Goal: Task Accomplishment & Management: Manage account settings

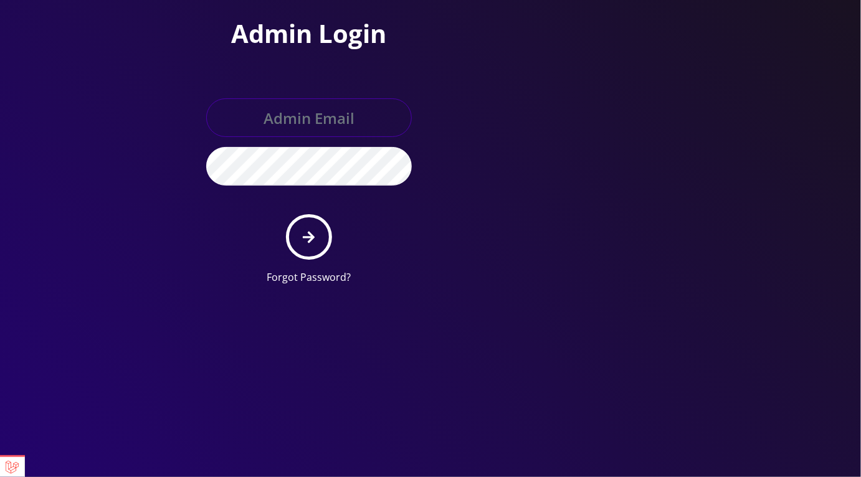
click at [306, 122] on input "text" at bounding box center [309, 117] width 206 height 39
type input "[EMAIL_ADDRESS][DOMAIN_NAME]"
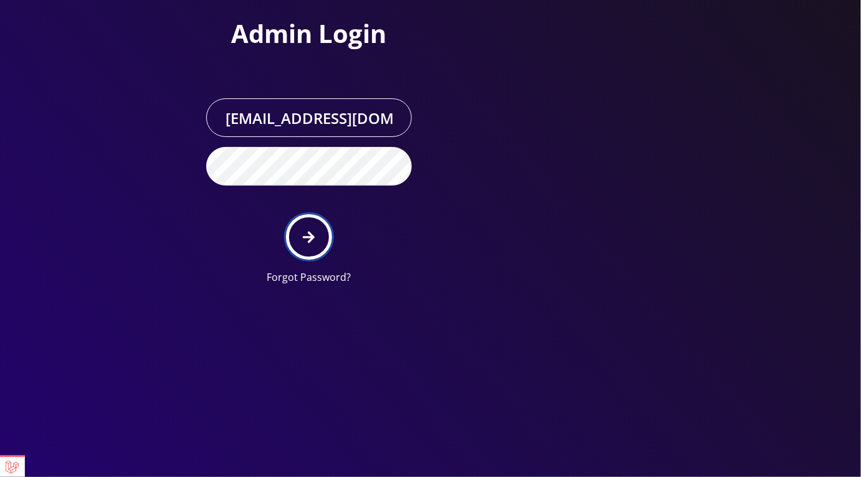
click at [320, 228] on button "submit" at bounding box center [308, 236] width 45 height 45
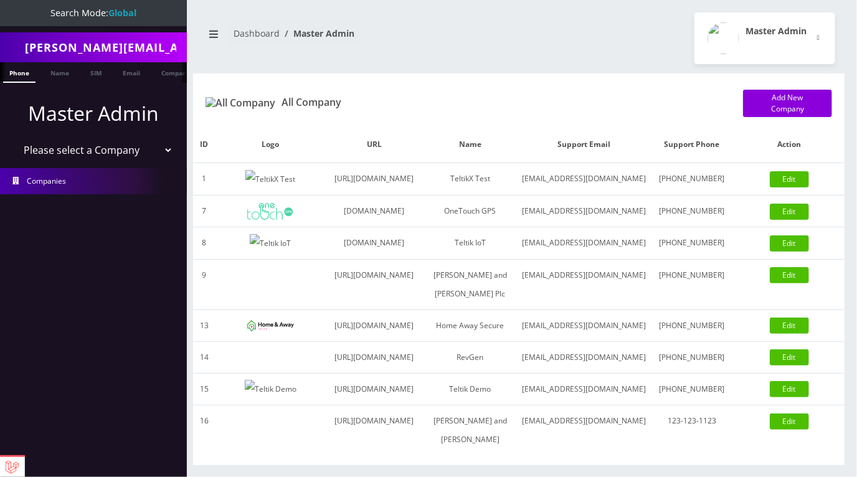
click at [127, 151] on select "Please select a Company TeltikX Test OneTouch GPS Teltik IoT Hale and Serrano P…" at bounding box center [93, 150] width 159 height 24
select select "1"
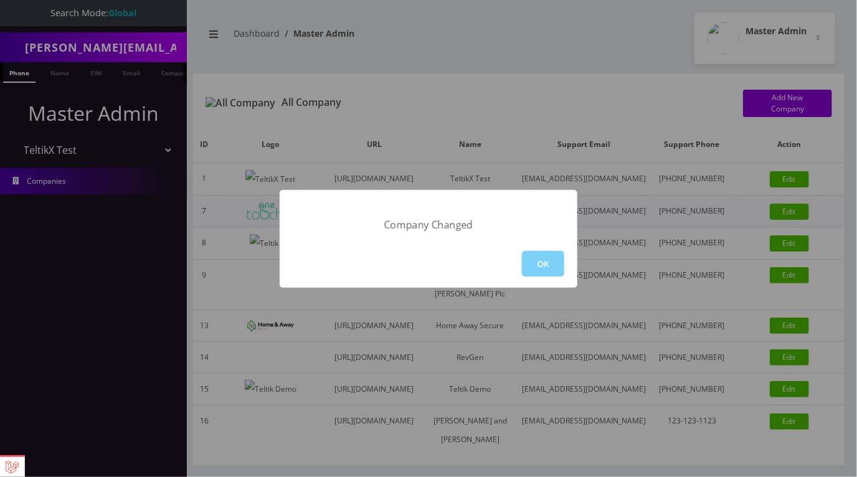
drag, startPoint x: 584, startPoint y: 51, endPoint x: 539, endPoint y: 233, distance: 187.4
click at [584, 51] on div "Company Changed OK" at bounding box center [428, 238] width 857 height 477
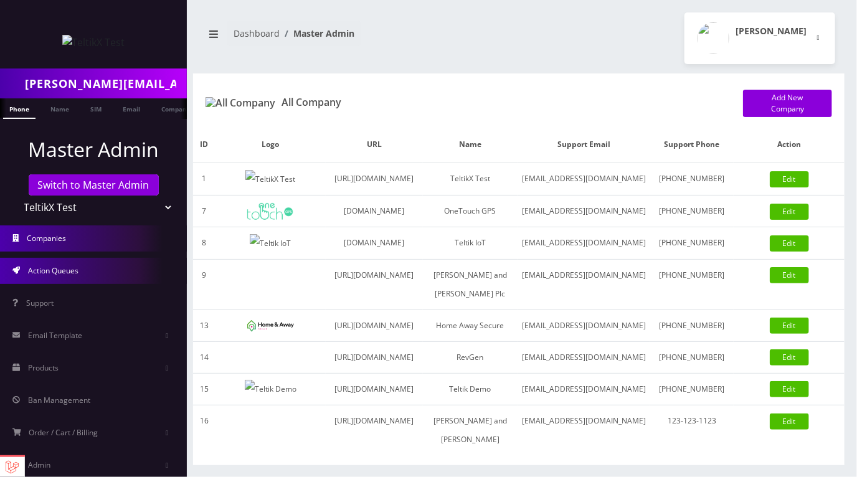
click at [61, 272] on span "Action Queues" at bounding box center [53, 270] width 50 height 11
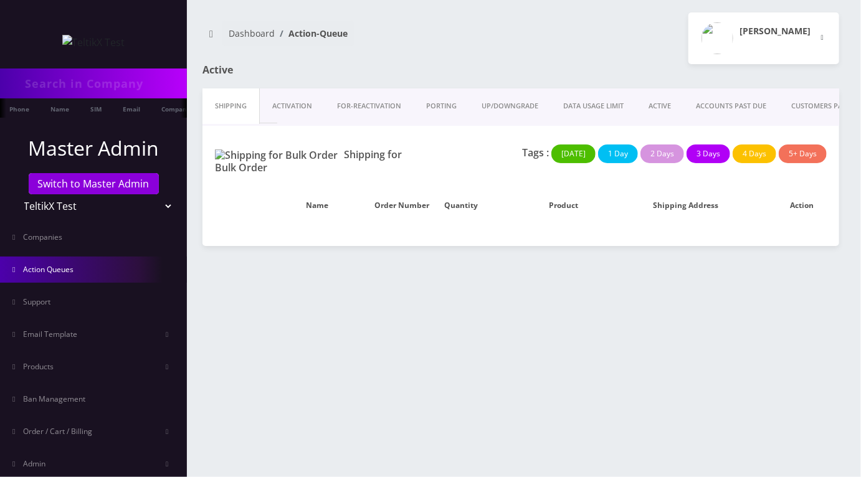
type input "prajwal@britewireless.com"
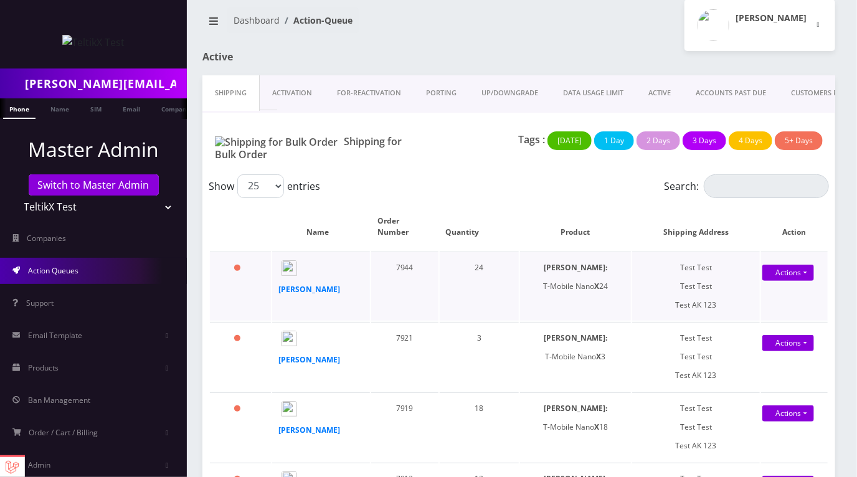
scroll to position [9, 0]
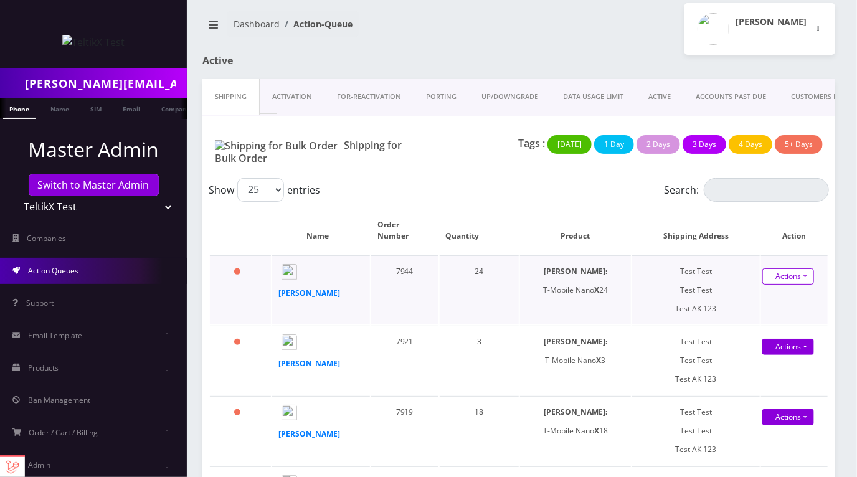
click at [805, 270] on link "Actions" at bounding box center [789, 277] width 52 height 16
click at [469, 181] on div "Show 25 50 100 250 500 1000 entries" at bounding box center [441, 190] width 465 height 24
click at [65, 80] on input "[PERSON_NAME][EMAIL_ADDRESS][DOMAIN_NAME]" at bounding box center [104, 84] width 159 height 24
click at [655, 97] on link "ACTIVE" at bounding box center [659, 97] width 47 height 36
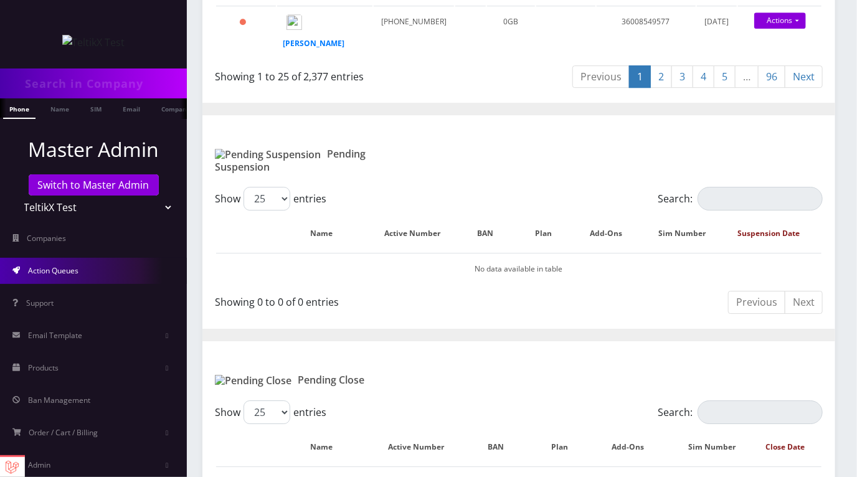
scroll to position [1732, 0]
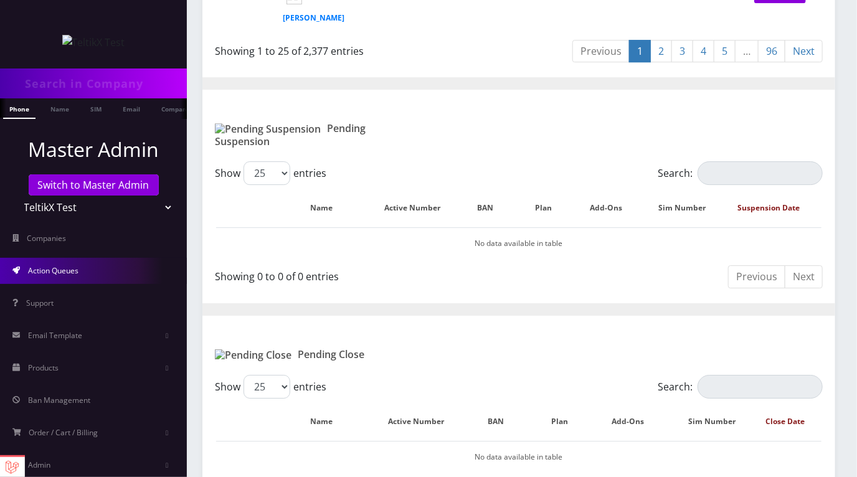
click at [659, 63] on link "2" at bounding box center [661, 51] width 22 height 23
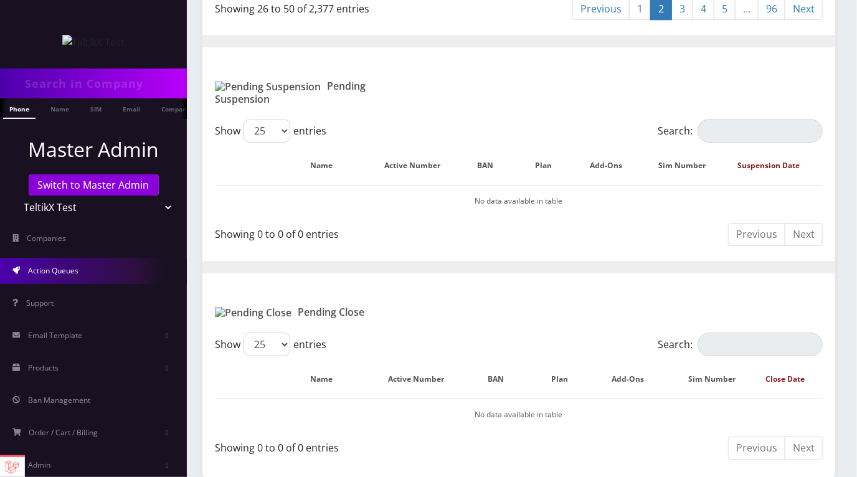
scroll to position [1814, 0]
click at [686, 21] on link "3" at bounding box center [683, 9] width 22 height 23
drag, startPoint x: 708, startPoint y: 166, endPoint x: 641, endPoint y: 207, distance: 78.7
click at [707, 21] on link "4" at bounding box center [704, 9] width 22 height 23
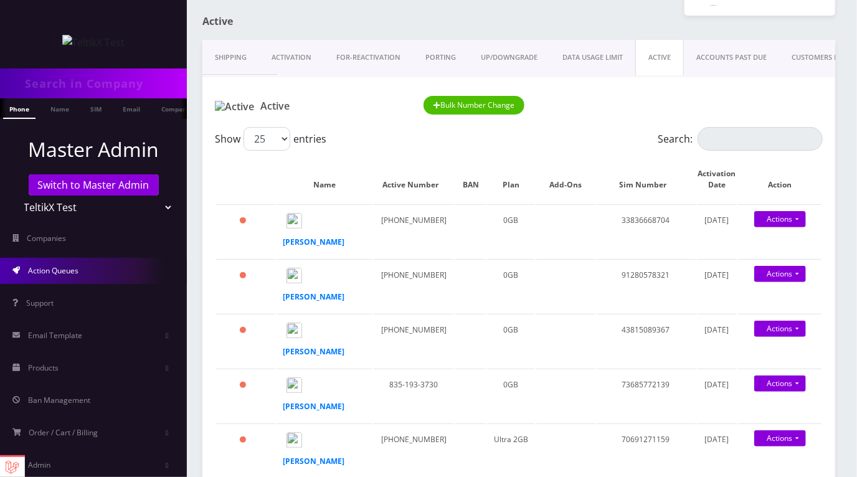
scroll to position [0, 0]
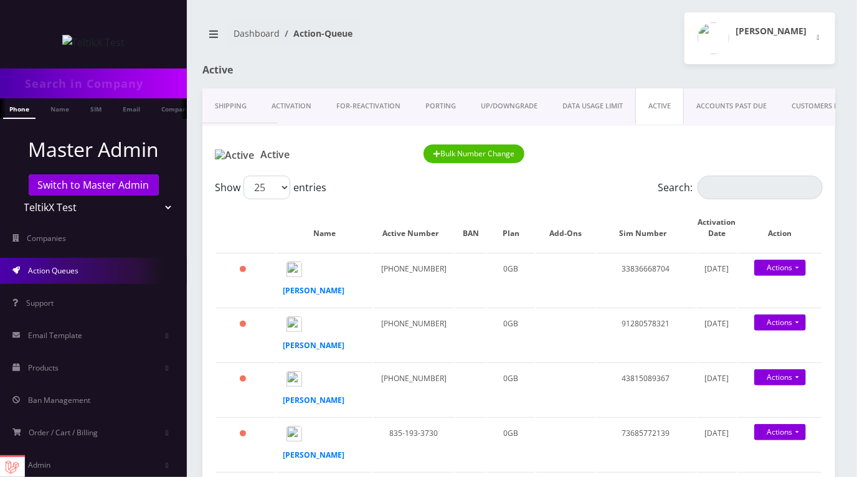
click at [80, 87] on input "text" at bounding box center [104, 84] width 159 height 24
type input "[PERSON_NAME]"
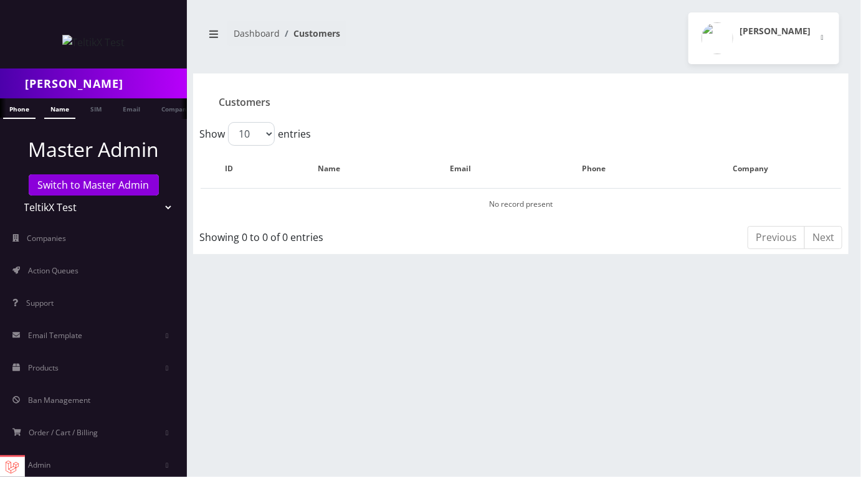
click at [57, 110] on link "Name" at bounding box center [59, 108] width 31 height 21
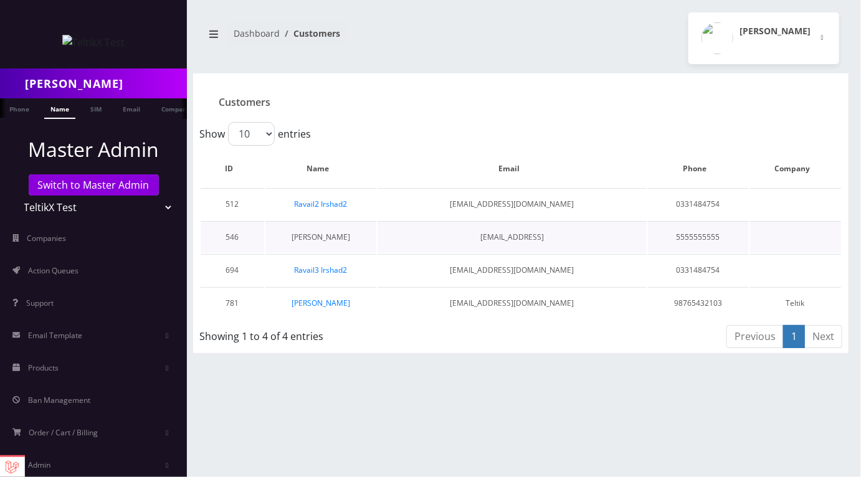
click at [321, 237] on link "Ravail Irshad" at bounding box center [321, 237] width 59 height 11
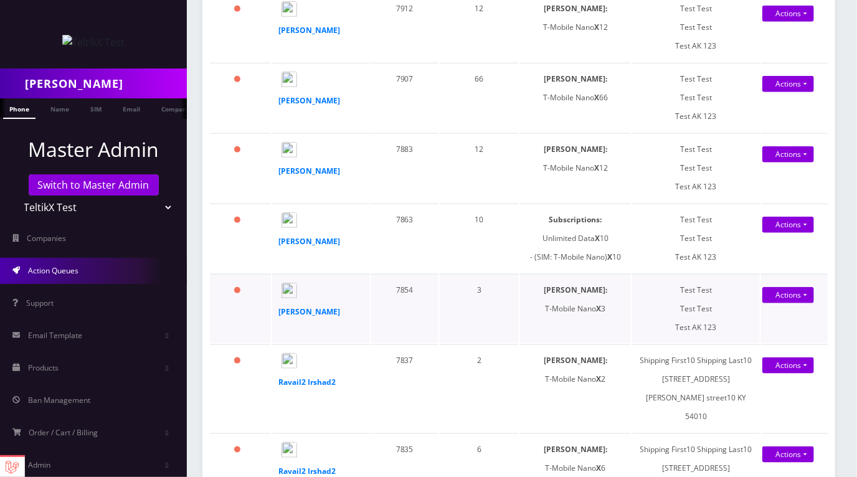
scroll to position [763, 0]
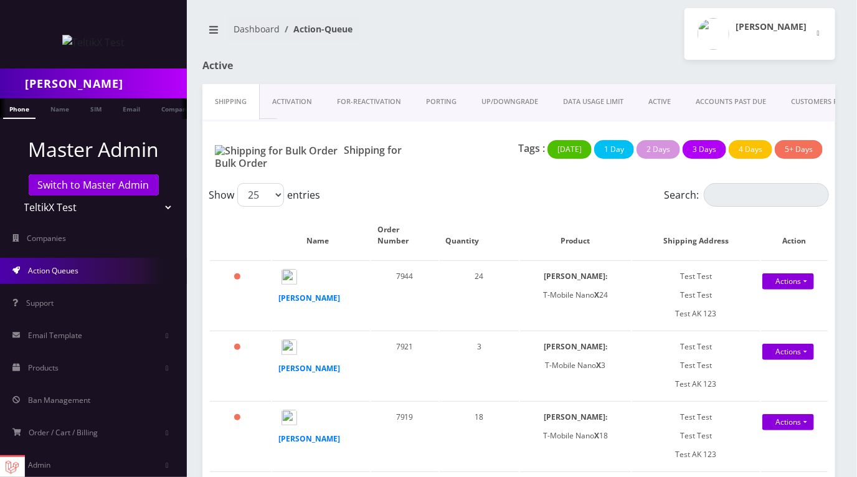
scroll to position [0, 0]
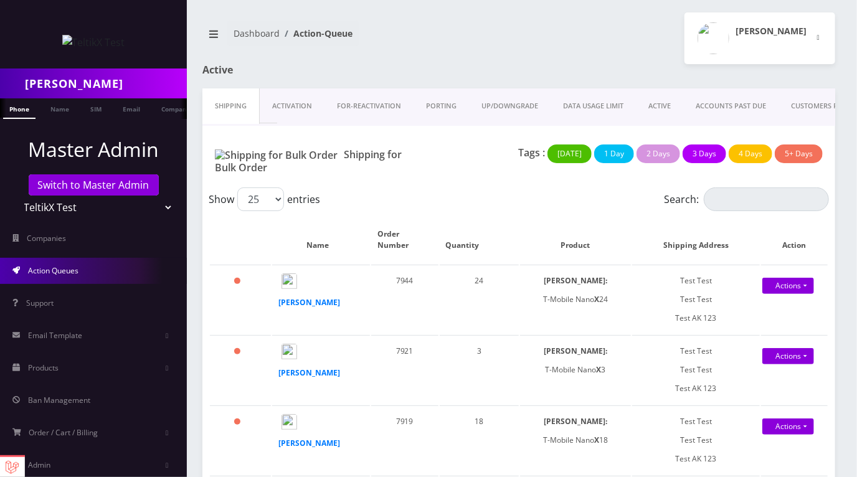
click at [67, 272] on span "Action Queues" at bounding box center [53, 270] width 50 height 11
click at [670, 107] on link "ACTIVE" at bounding box center [659, 106] width 47 height 36
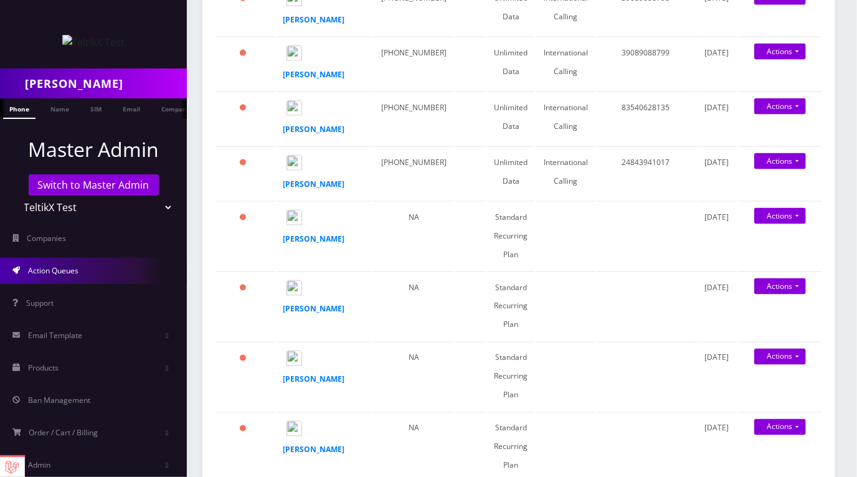
scroll to position [961, 0]
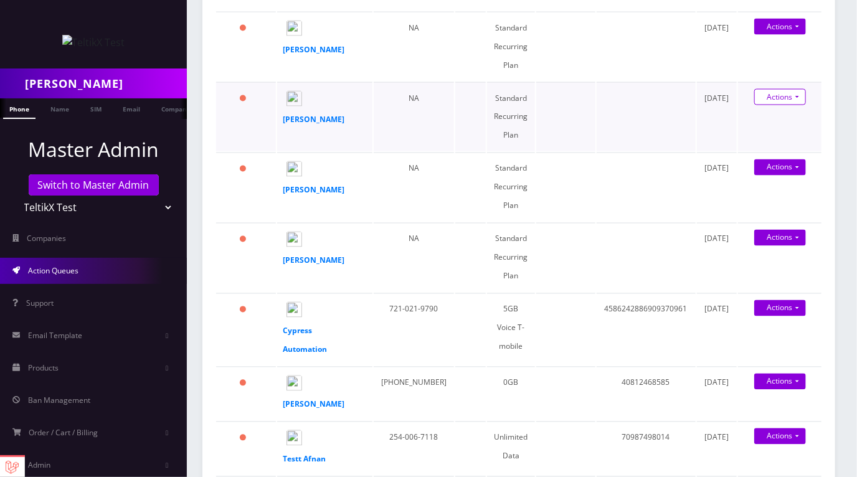
click at [799, 105] on link "Actions" at bounding box center [780, 97] width 52 height 16
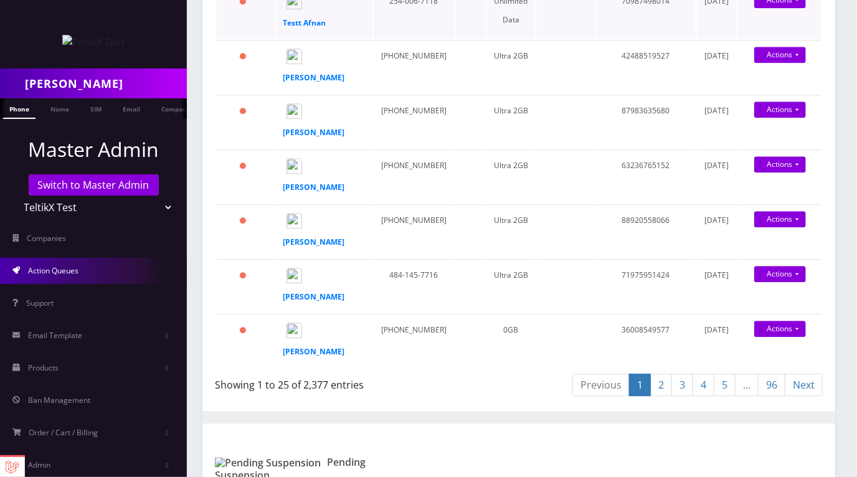
scroll to position [1403, 0]
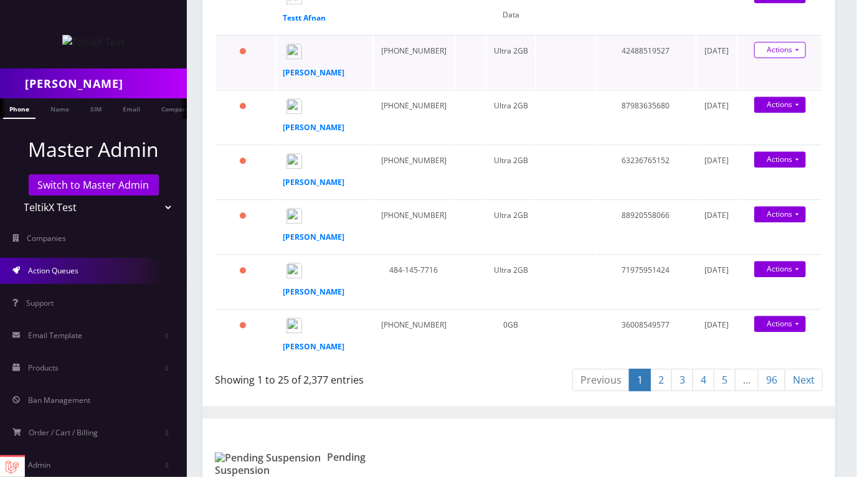
click at [772, 102] on link "Swap Sim" at bounding box center [783, 92] width 100 height 19
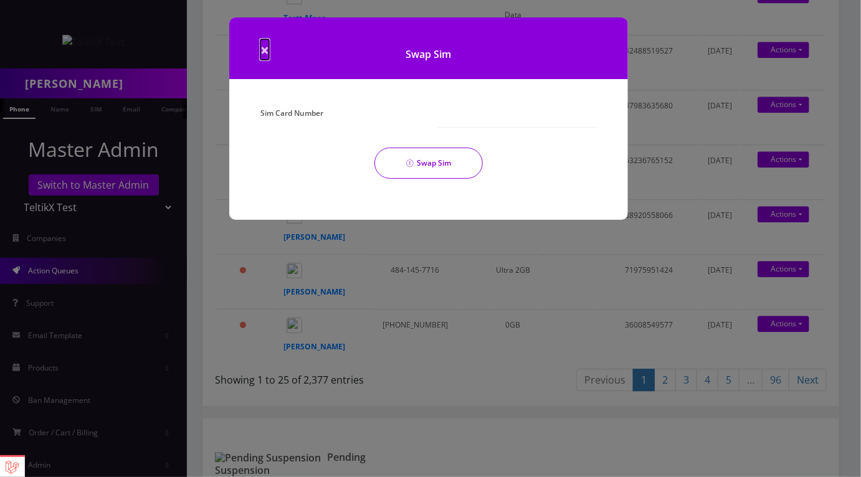
drag, startPoint x: 267, startPoint y: 52, endPoint x: 333, endPoint y: 80, distance: 71.7
click at [267, 52] on span "×" at bounding box center [264, 49] width 9 height 21
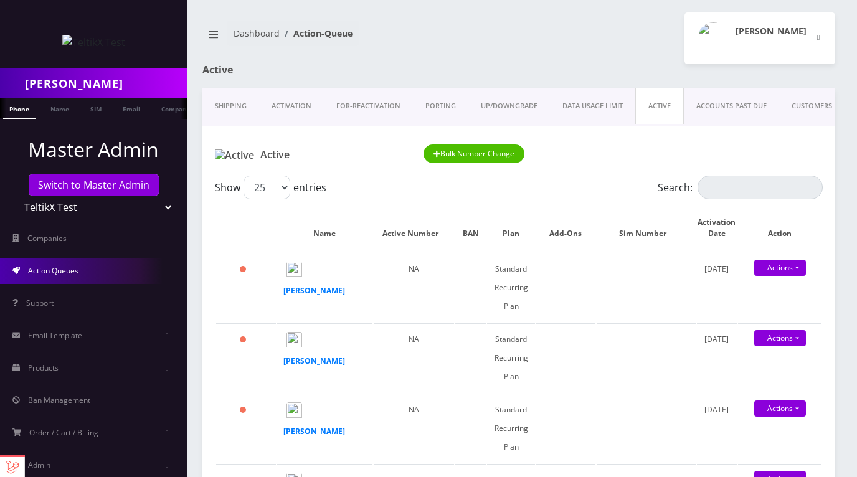
scroll to position [1403, 0]
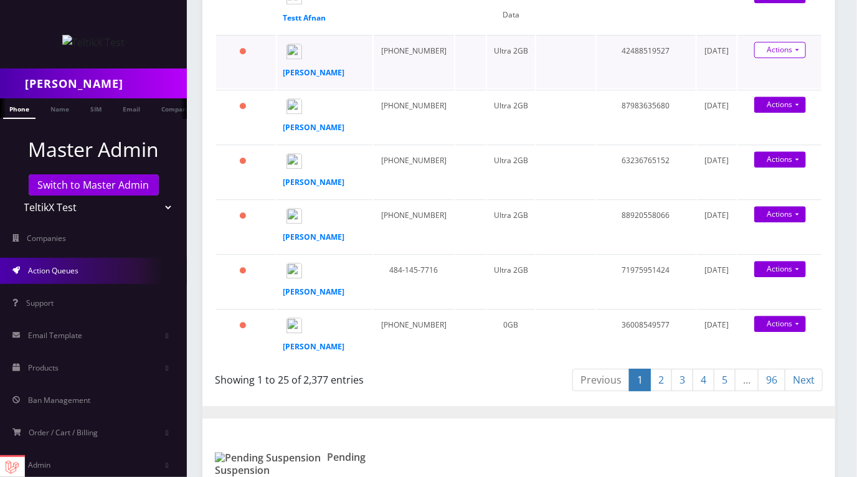
click at [766, 102] on link "Swap Sim" at bounding box center [783, 92] width 100 height 19
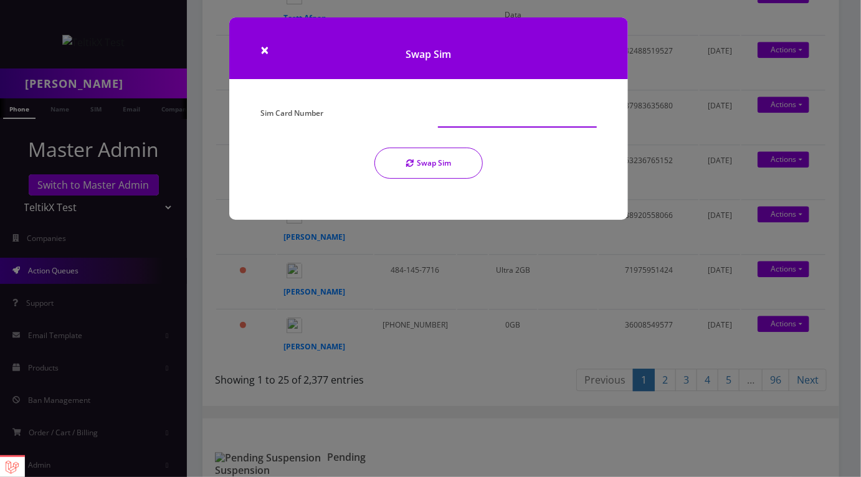
click at [457, 121] on input "Sim Card Number" at bounding box center [517, 116] width 159 height 24
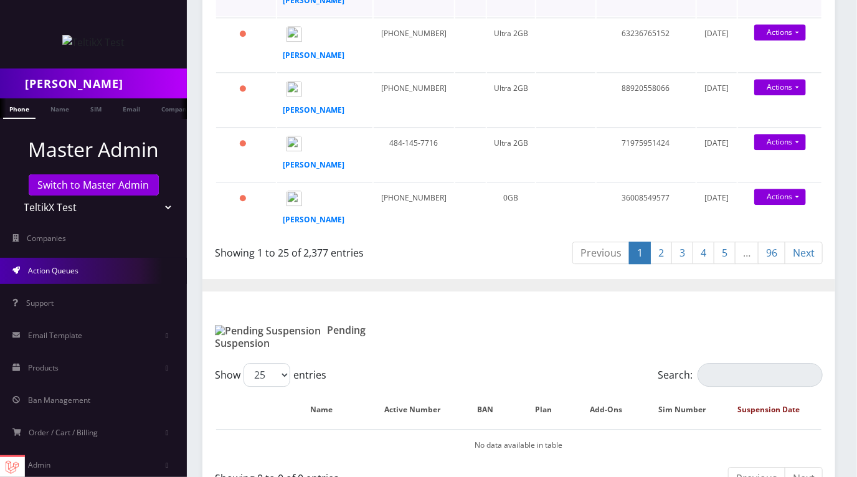
scroll to position [1533, 0]
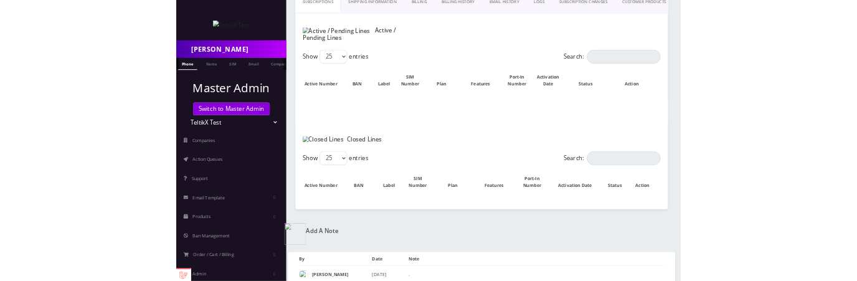
scroll to position [244, 0]
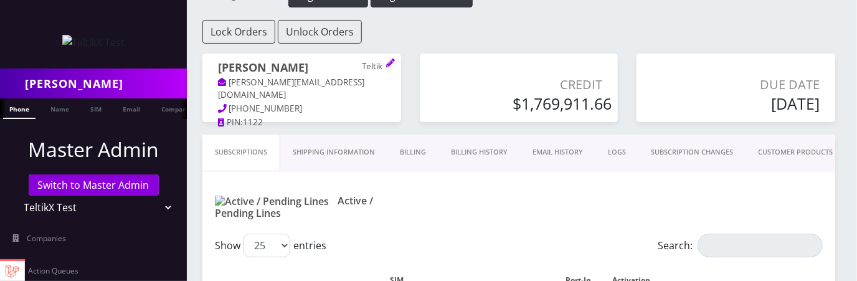
scroll to position [87, 0]
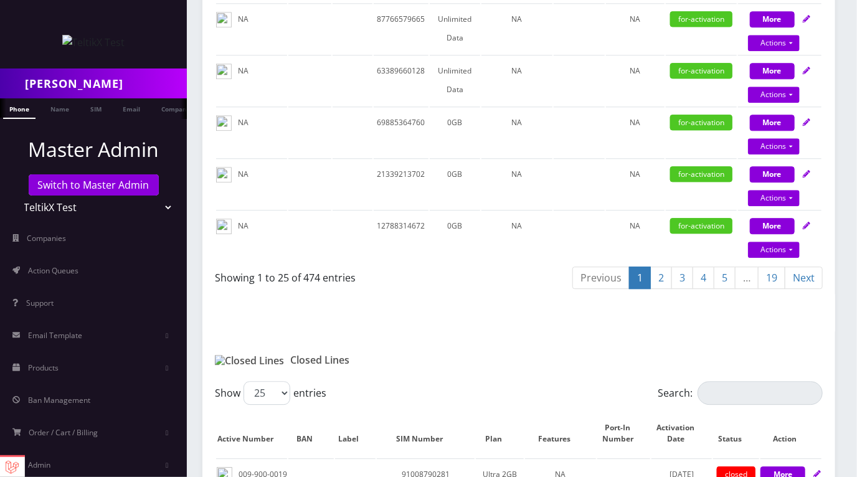
scroll to position [1407, 0]
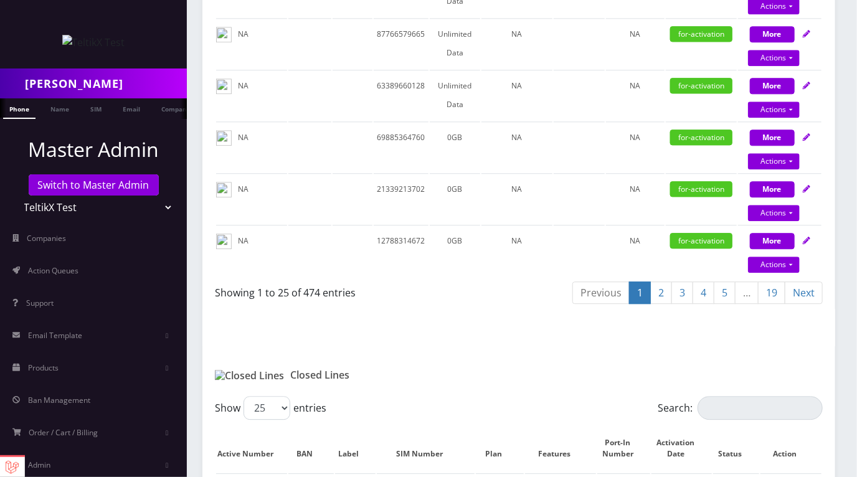
click at [766, 280] on link "19" at bounding box center [771, 293] width 27 height 23
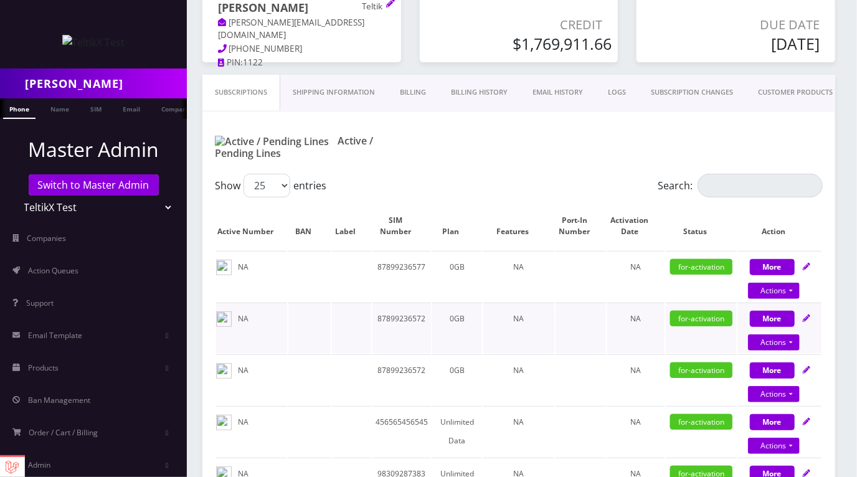
scroll to position [145, 0]
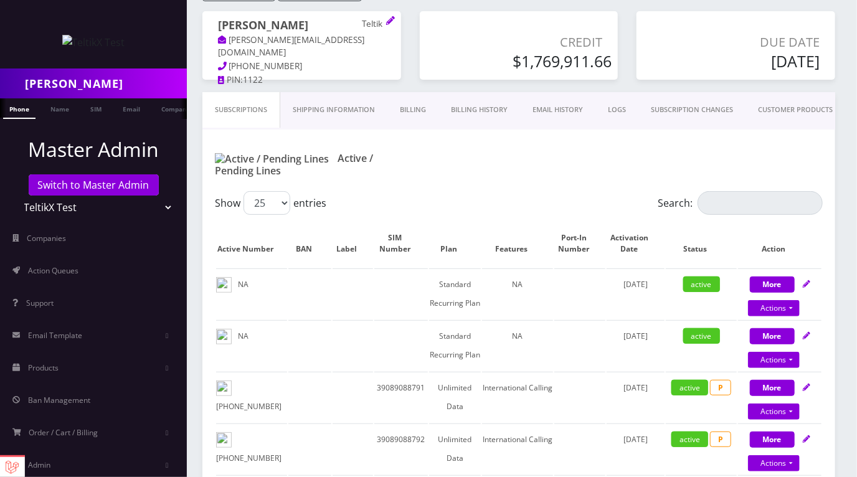
scroll to position [122, 0]
click at [777, 353] on link "Actions" at bounding box center [774, 361] width 52 height 16
click at [772, 353] on link "Actions" at bounding box center [774, 361] width 52 height 16
select select "T-Mobile Nano"
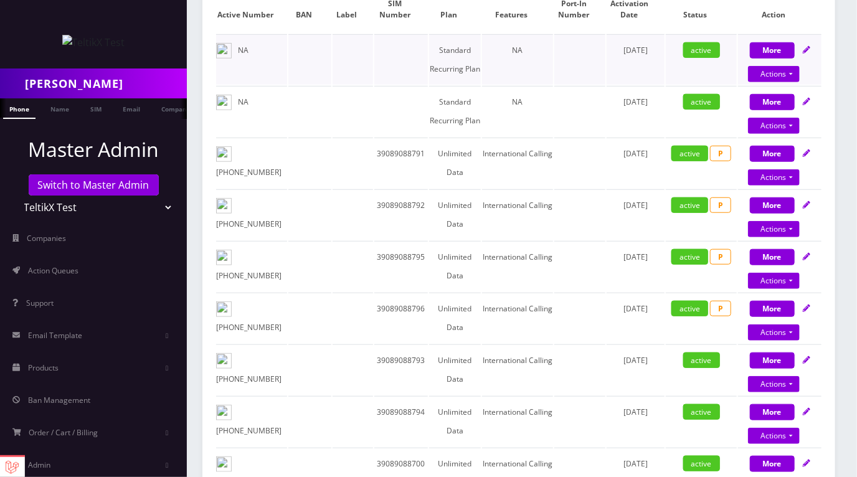
scroll to position [445, 0]
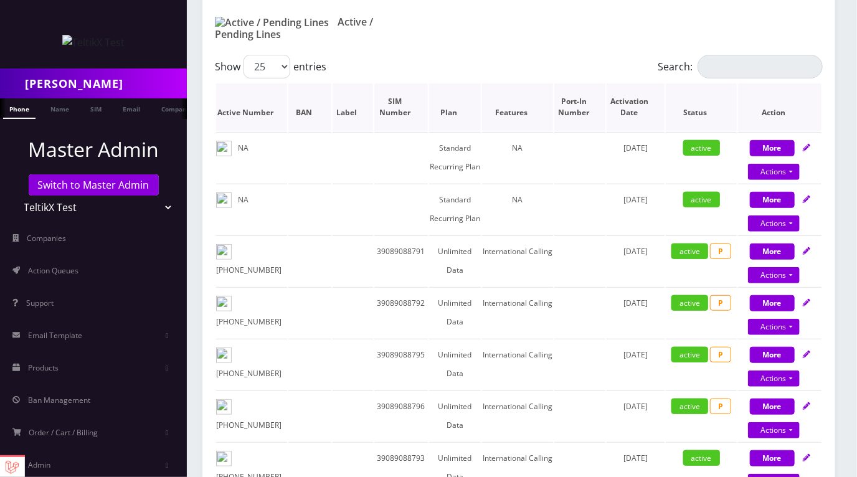
scroll to position [269, 0]
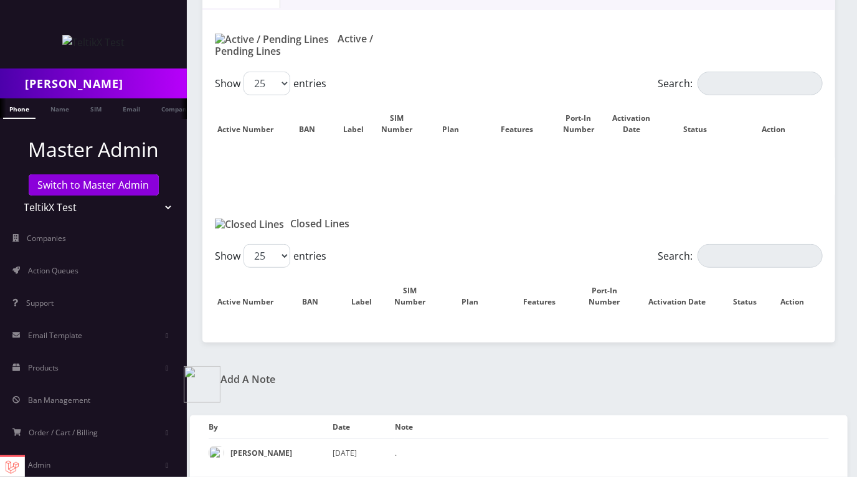
scroll to position [269, 0]
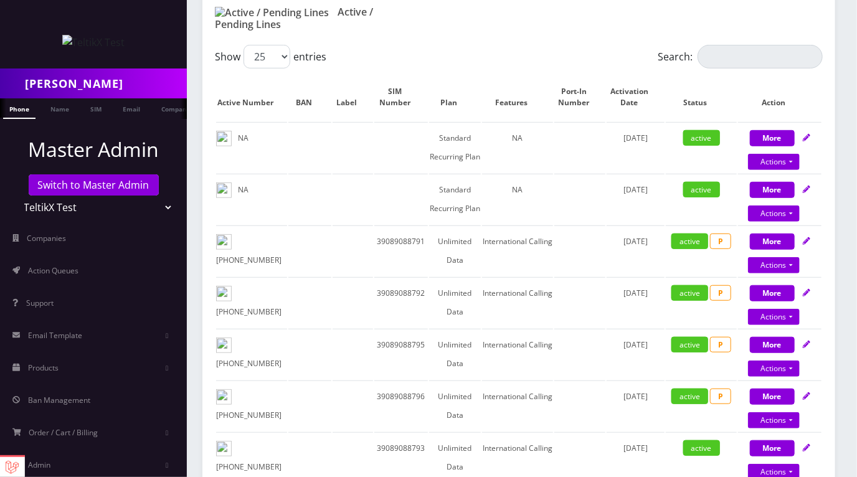
click at [625, 45] on div "Show 25 50 100 250 500 entries" at bounding box center [443, 57] width 456 height 24
click at [781, 170] on link "Actions" at bounding box center [774, 162] width 52 height 16
select select "209"
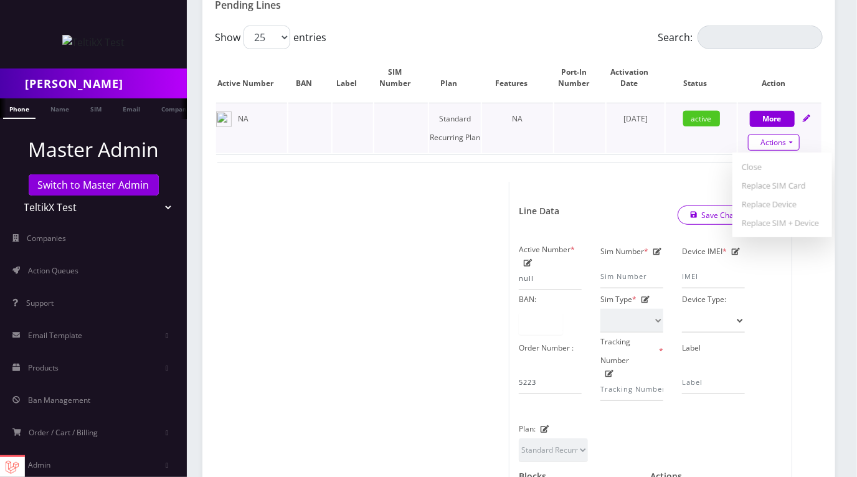
scroll to position [288, 0]
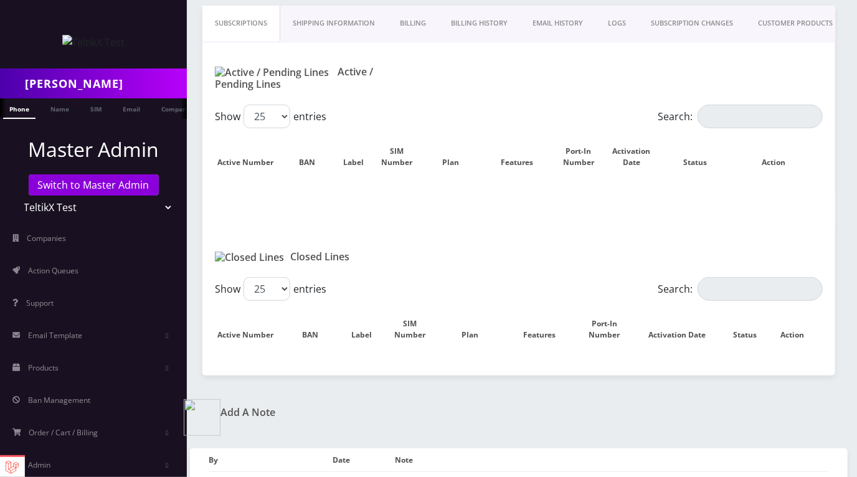
scroll to position [208, 0]
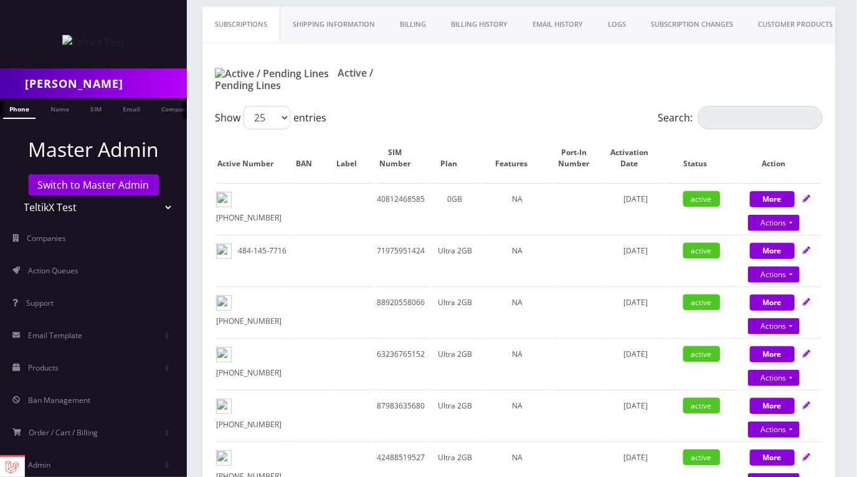
click at [721, 183] on td "active" at bounding box center [701, 208] width 71 height 50
click at [582, 187] on td at bounding box center [579, 208] width 51 height 50
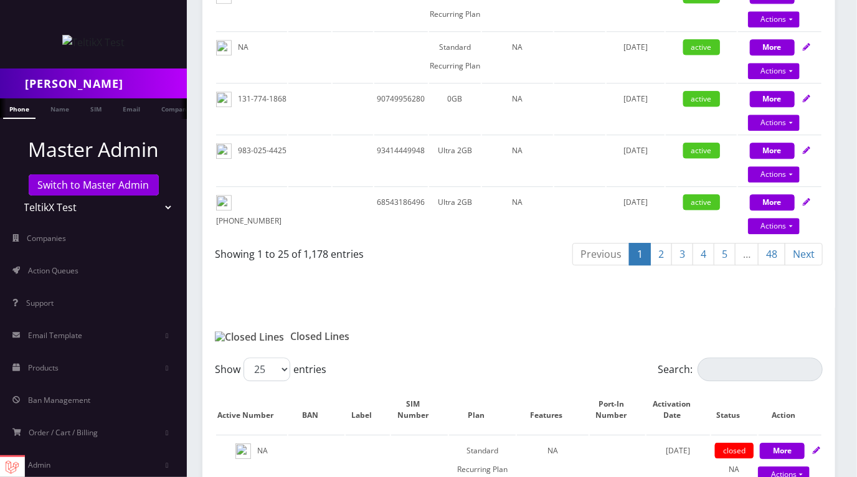
drag, startPoint x: 498, startPoint y: 240, endPoint x: 505, endPoint y: 235, distance: 8.9
click at [498, 242] on div "Showing 1 to 25 of 1,178 entries" at bounding box center [362, 252] width 295 height 20
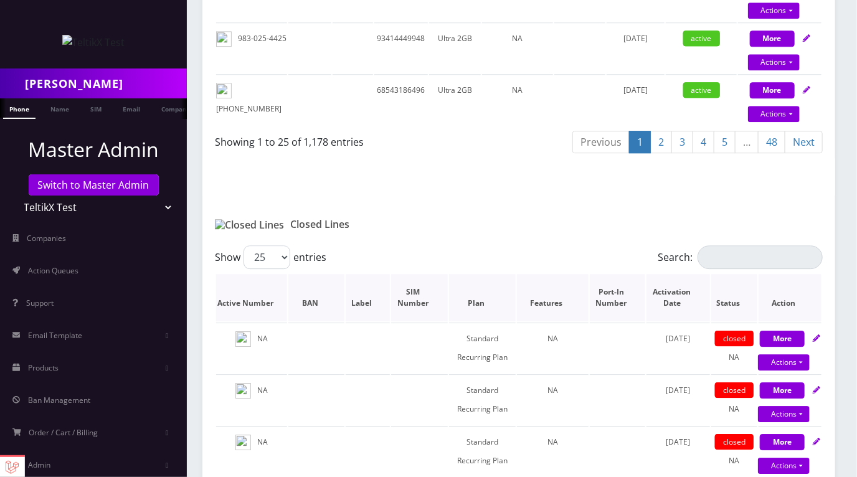
scroll to position [1548, 0]
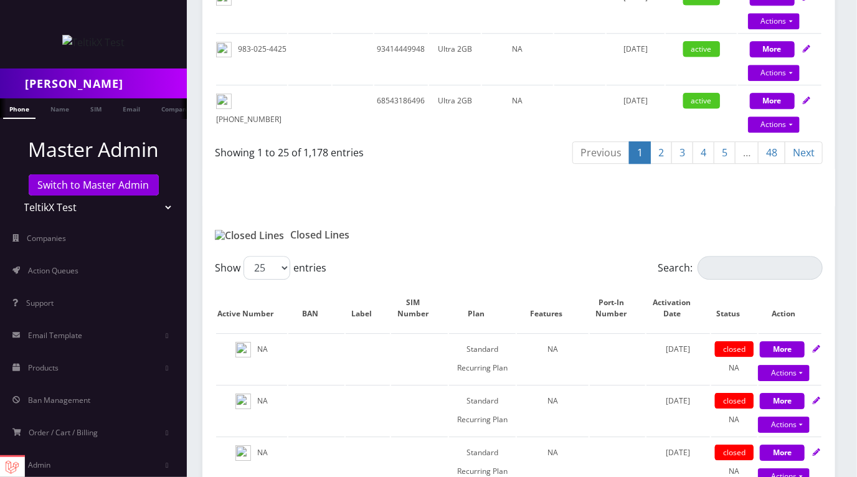
click at [723, 141] on link "5" at bounding box center [725, 152] width 22 height 23
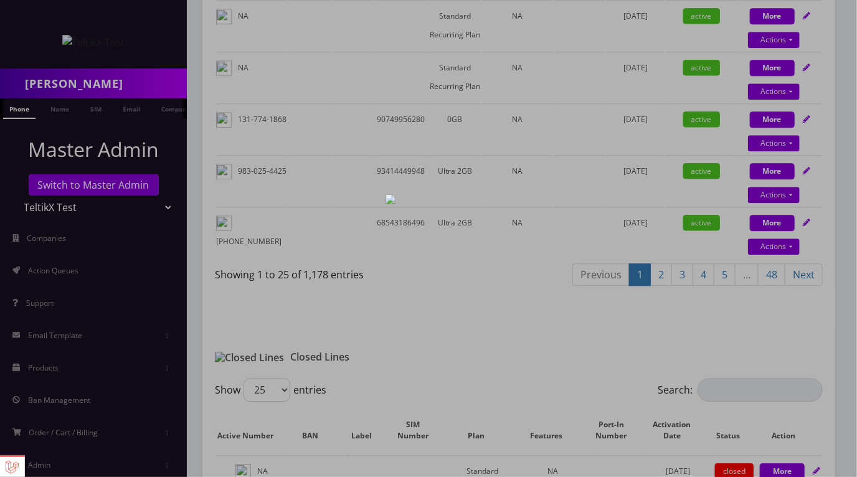
scroll to position [1400, 0]
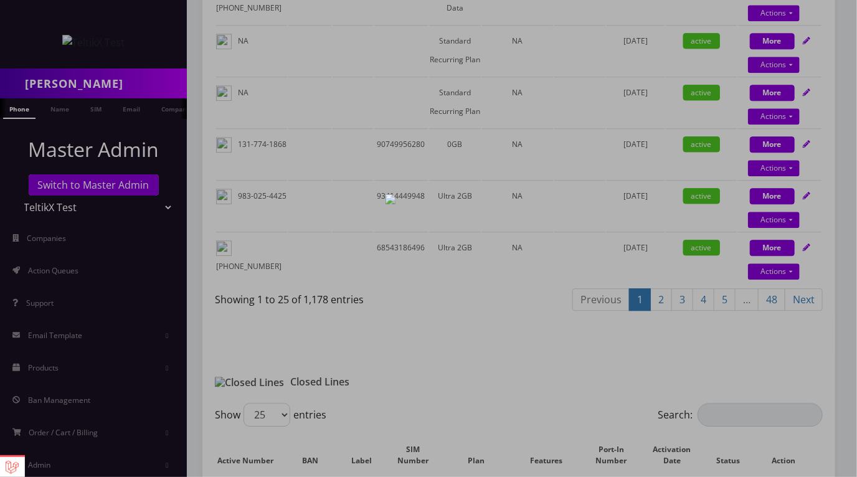
select select "T-Mobile Nano"
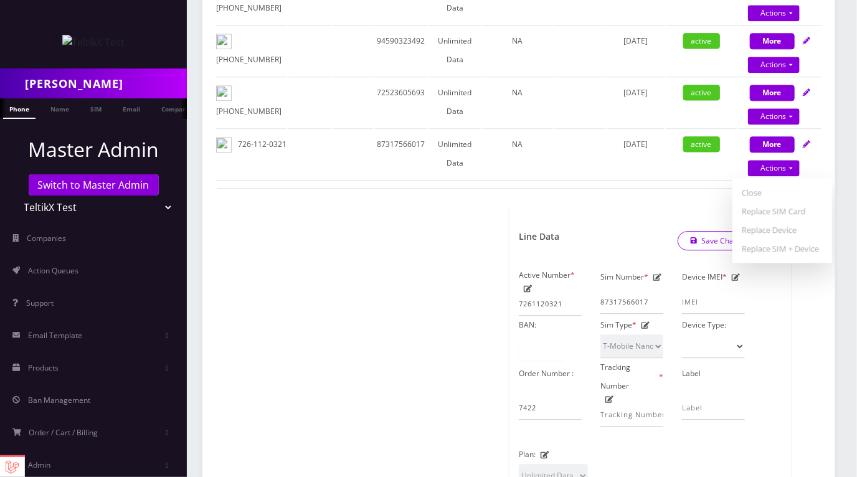
drag, startPoint x: 540, startPoint y: 207, endPoint x: 563, endPoint y: 206, distance: 23.1
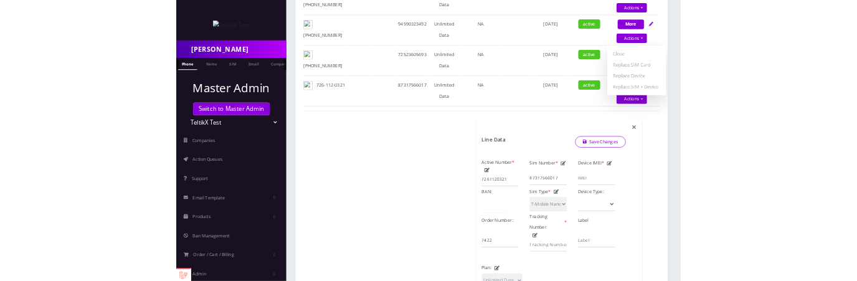
scroll to position [322, 0]
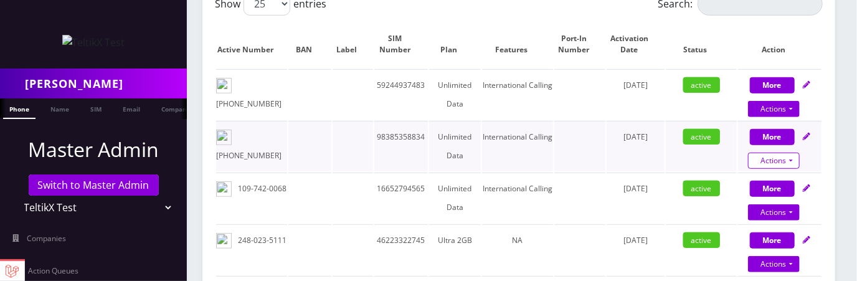
click at [792, 153] on link "Actions" at bounding box center [774, 161] width 52 height 16
select select "T-Mobile Nano"
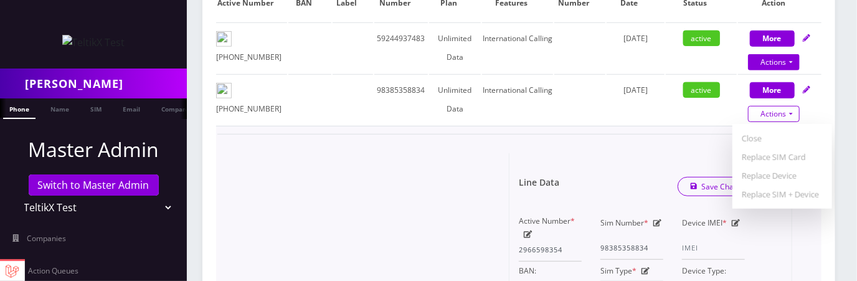
scroll to position [371, 0]
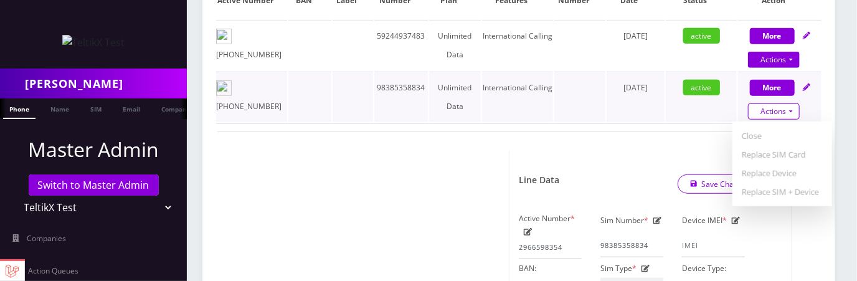
click at [789, 103] on link "Actions" at bounding box center [774, 111] width 52 height 16
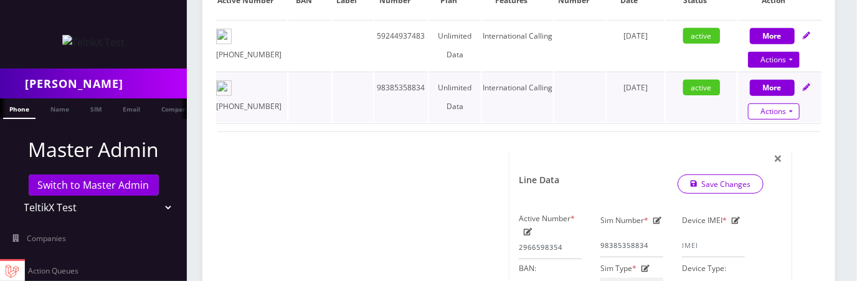
click at [789, 103] on link "Actions" at bounding box center [774, 111] width 52 height 16
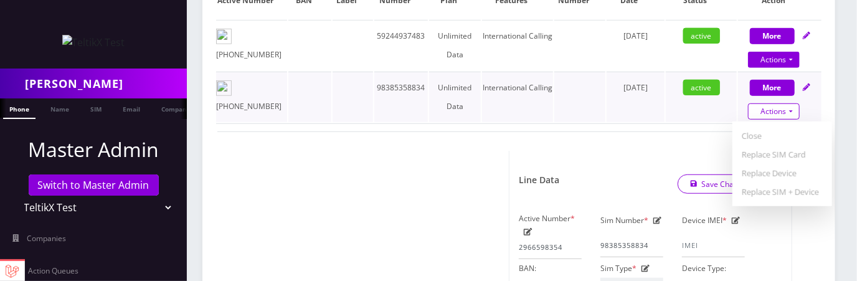
click at [791, 103] on link "Actions" at bounding box center [774, 111] width 52 height 16
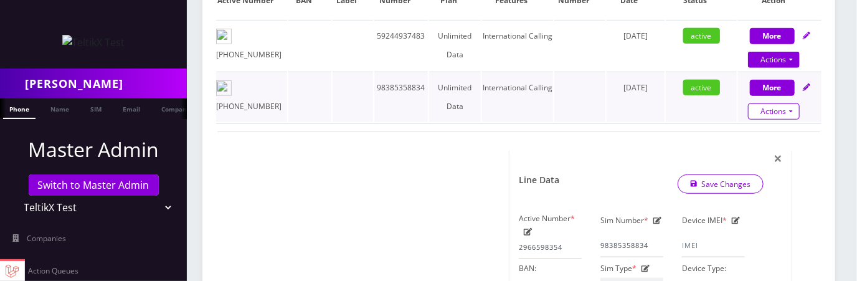
click at [787, 103] on link "Actions" at bounding box center [774, 111] width 52 height 16
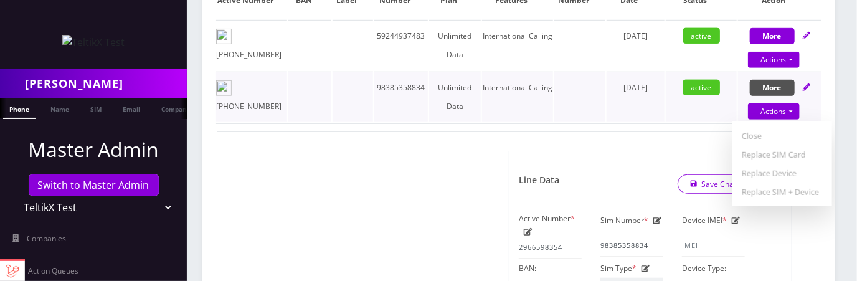
click at [776, 80] on button "More" at bounding box center [772, 88] width 45 height 16
select select "T-Mobile Nano"
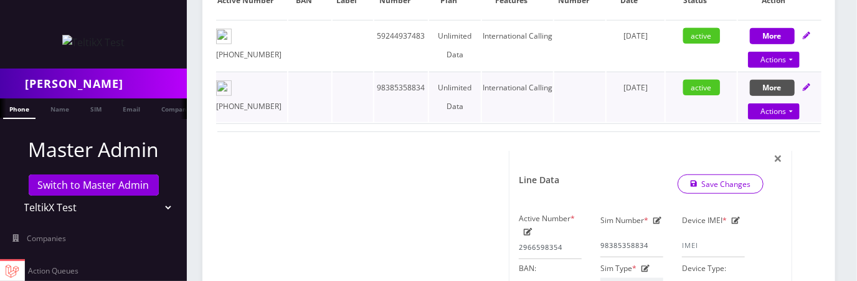
click at [776, 80] on button "More" at bounding box center [772, 88] width 45 height 16
select select "T-Mobile Nano"
click at [809, 83] on icon at bounding box center [806, 86] width 7 height 7
select select "T-Mobile Nano"
click at [809, 83] on icon at bounding box center [806, 86] width 7 height 7
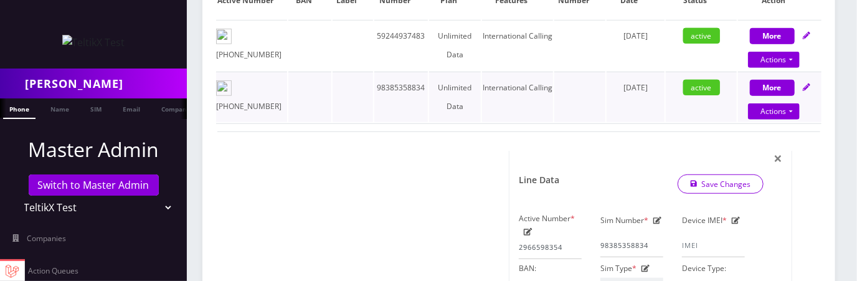
select select "T-Mobile Nano"
click at [779, 80] on button "More" at bounding box center [772, 88] width 45 height 16
select select "T-Mobile Nano"
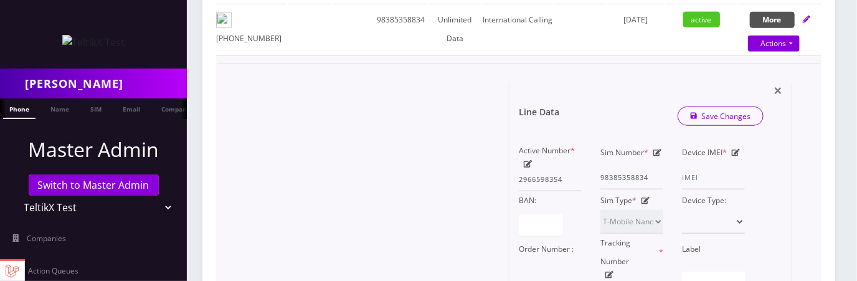
scroll to position [384, 0]
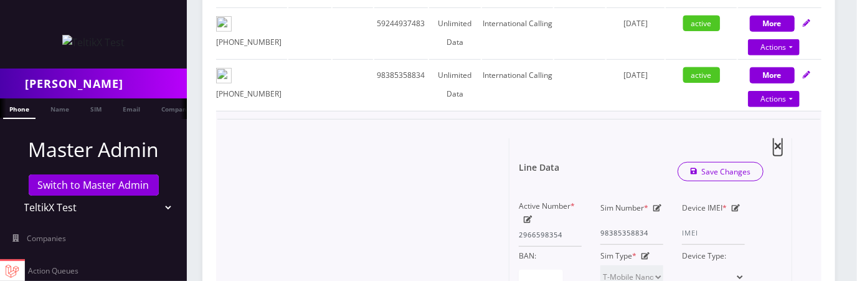
click at [777, 135] on span "×" at bounding box center [778, 145] width 9 height 21
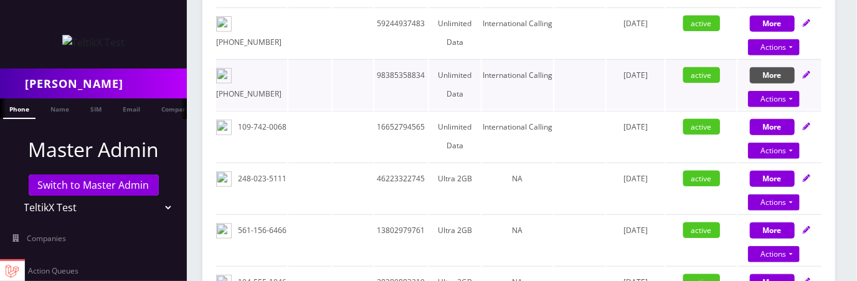
click at [782, 68] on button "More" at bounding box center [772, 75] width 45 height 16
select select "T-Mobile Nano"
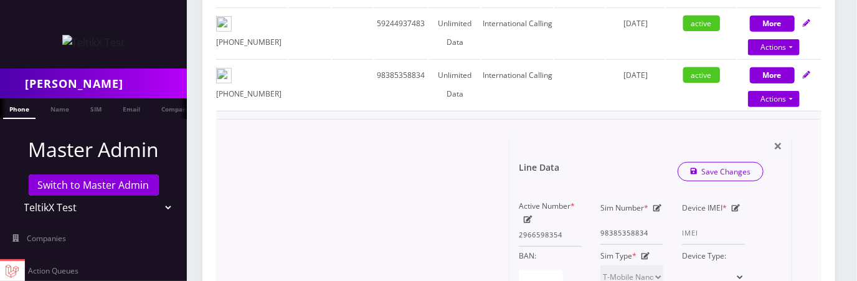
click at [776, 135] on span "×" at bounding box center [778, 145] width 9 height 21
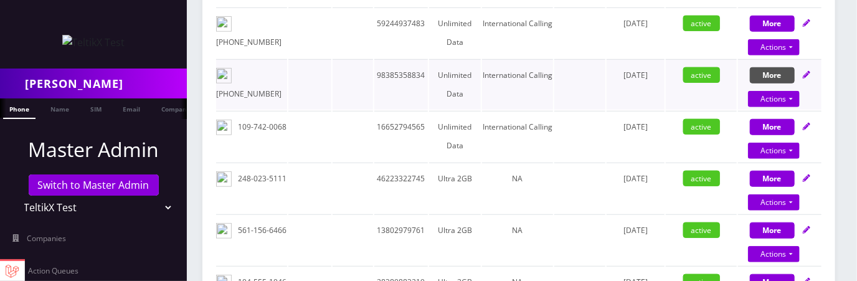
click at [771, 67] on button "More" at bounding box center [772, 75] width 45 height 16
select select "T-Mobile Nano"
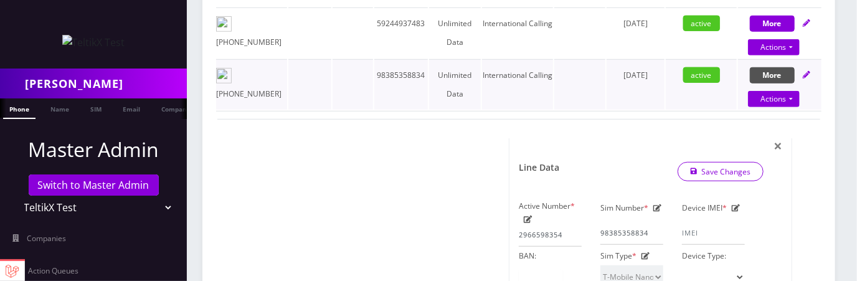
click at [771, 67] on button "More" at bounding box center [772, 75] width 45 height 16
select select "T-Mobile Nano"
click at [776, 135] on span "×" at bounding box center [778, 145] width 9 height 21
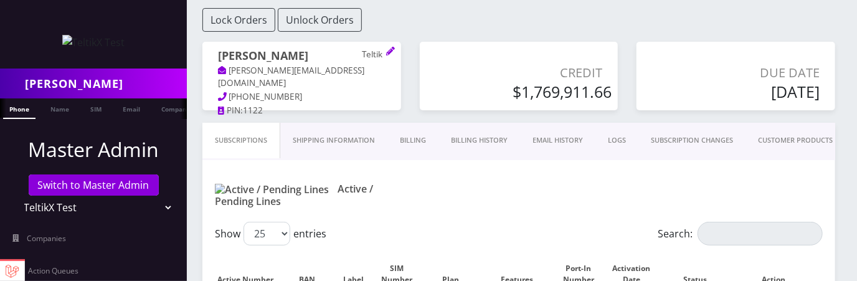
scroll to position [92, 0]
click at [791, 250] on th "Action" at bounding box center [779, 273] width 83 height 47
click at [783, 250] on th "Action" at bounding box center [779, 273] width 83 height 47
click at [792, 250] on th "Action" at bounding box center [779, 273] width 83 height 47
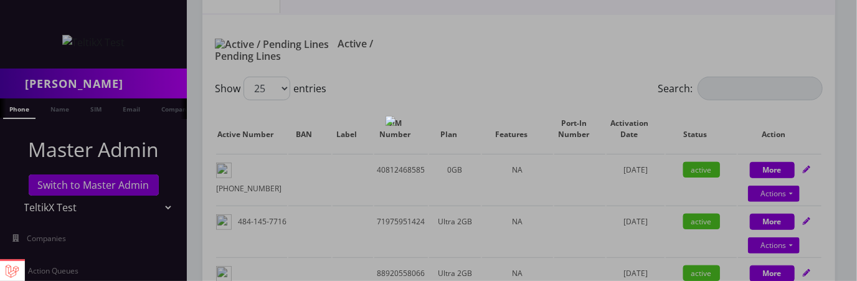
scroll to position [304, 0]
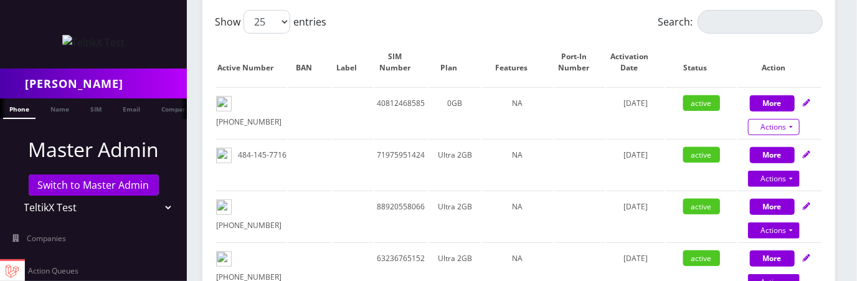
click at [792, 119] on link "Actions" at bounding box center [774, 127] width 52 height 16
select select "Ultra"
select select "137"
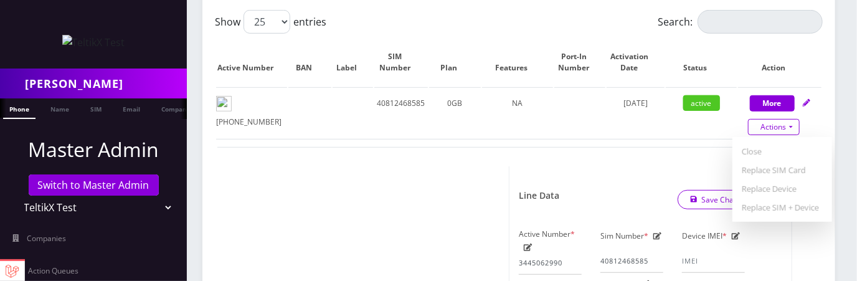
click at [792, 119] on link "Actions" at bounding box center [774, 127] width 52 height 16
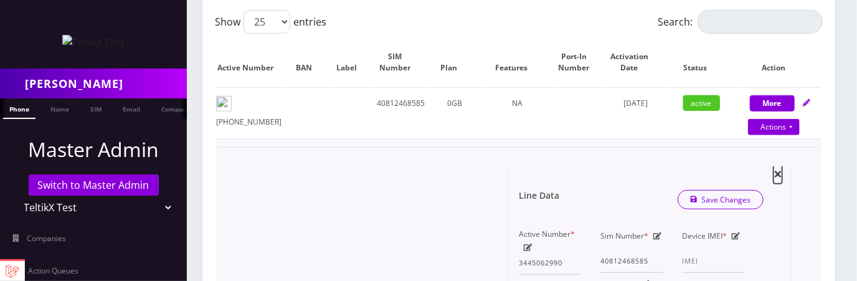
click at [779, 163] on span "×" at bounding box center [778, 173] width 9 height 21
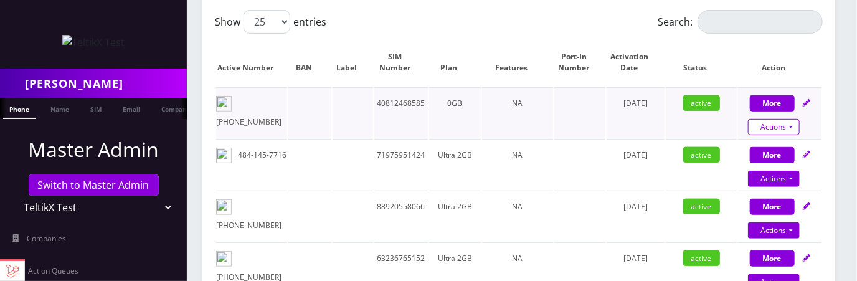
click at [786, 119] on link "Actions" at bounding box center [774, 127] width 52 height 16
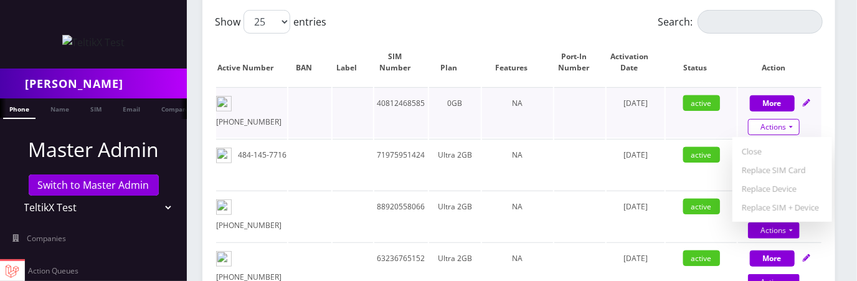
click at [786, 119] on link "Actions" at bounding box center [774, 127] width 52 height 16
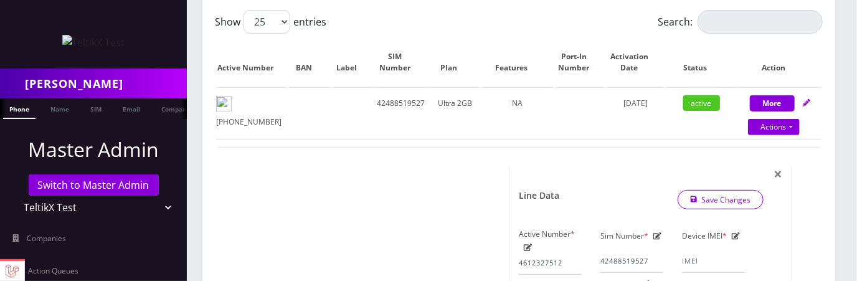
click at [609, 16] on div "Show 25 50 100 250 500 entries" at bounding box center [443, 22] width 456 height 24
click at [780, 163] on span "×" at bounding box center [778, 173] width 9 height 21
click at [779, 135] on link "Actions" at bounding box center [774, 127] width 52 height 16
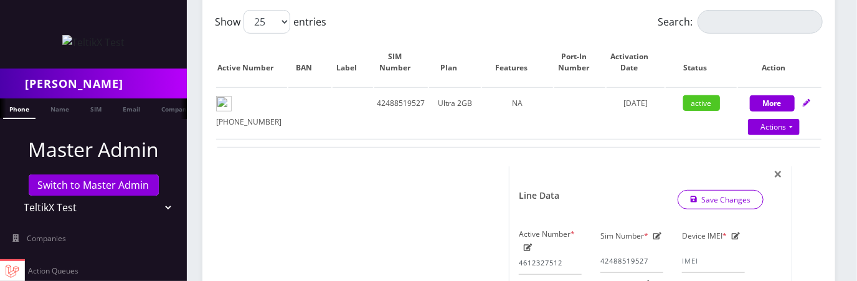
select select "Ultra"
select select "205"
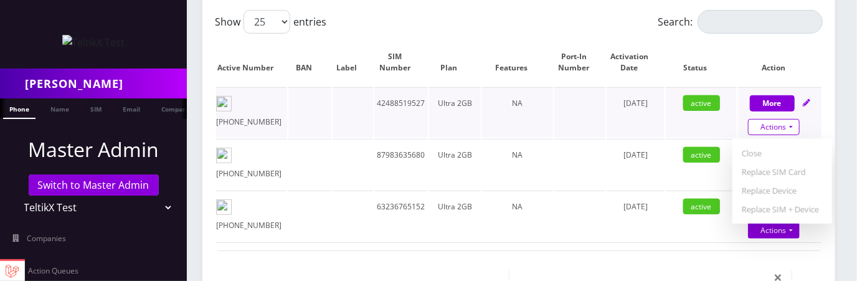
click at [806, 39] on th "Action" at bounding box center [779, 62] width 83 height 47
click at [780, 95] on button "More" at bounding box center [772, 103] width 45 height 16
select select "Ultra"
select select "205"
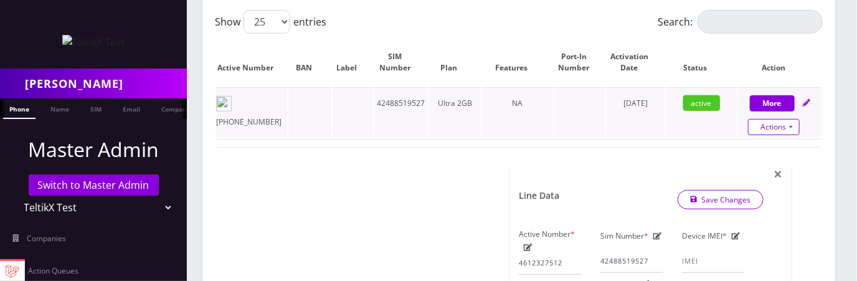
scroll to position [365, 0]
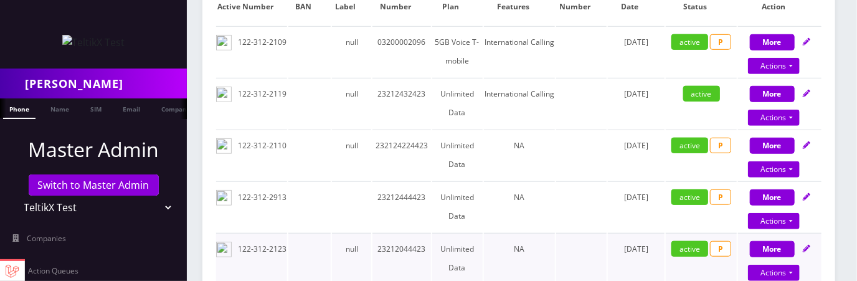
scroll to position [365, 0]
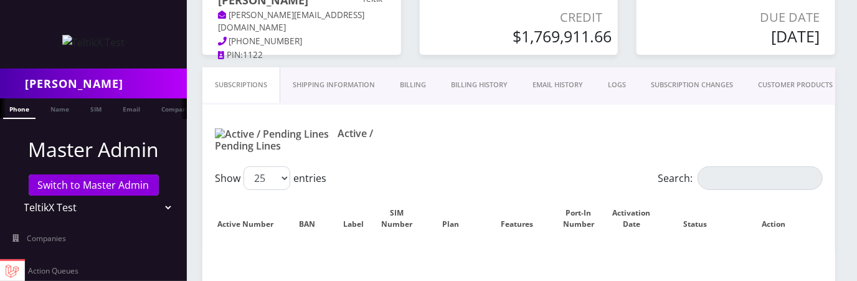
scroll to position [146, 0]
click at [520, 74] on link "Billing History" at bounding box center [480, 87] width 82 height 36
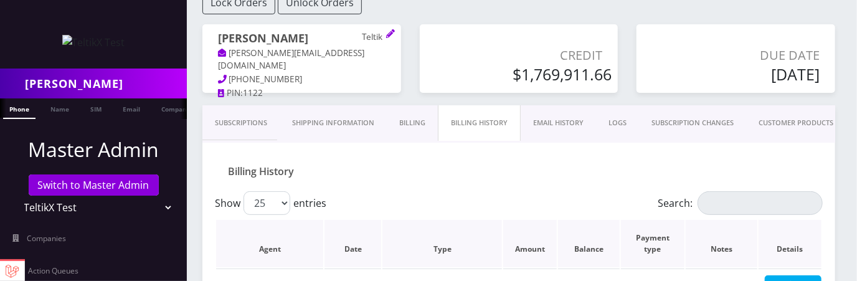
scroll to position [85, 0]
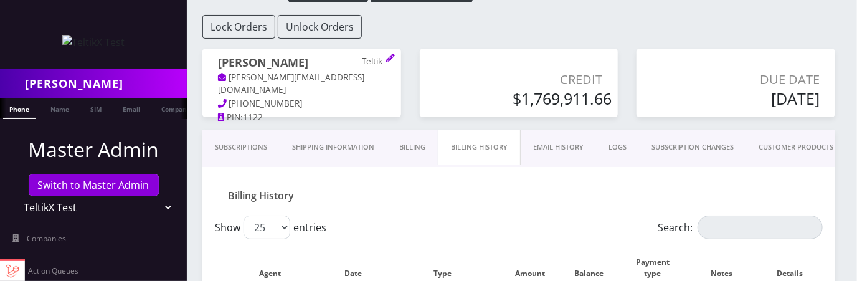
click at [240, 123] on div "[PERSON_NAME] Teltik [PERSON_NAME][EMAIL_ADDRESS][DOMAIN_NAME] [PHONE_NUMBER] P…" at bounding box center [301, 89] width 217 height 81
click at [240, 122] on div "[PERSON_NAME] Teltik [PERSON_NAME][EMAIL_ADDRESS][DOMAIN_NAME] [PHONE_NUMBER] P…" at bounding box center [301, 89] width 217 height 81
click at [491, 174] on div "Billing History" at bounding box center [518, 191] width 633 height 49
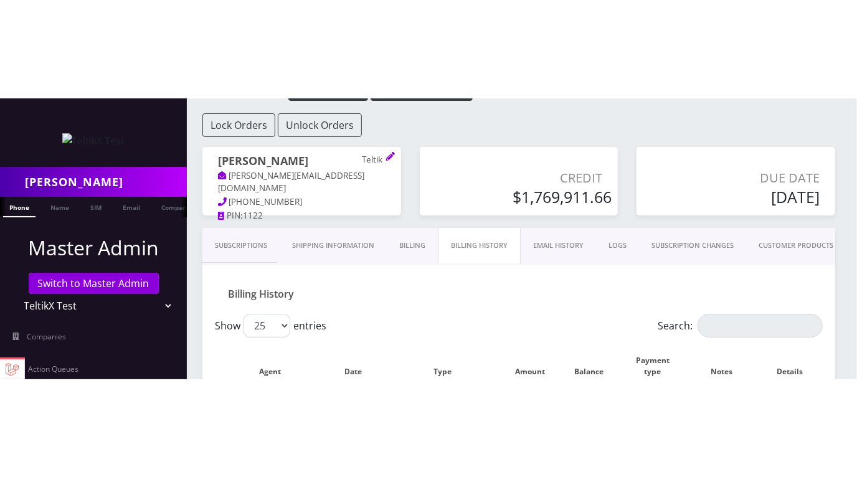
scroll to position [110, 0]
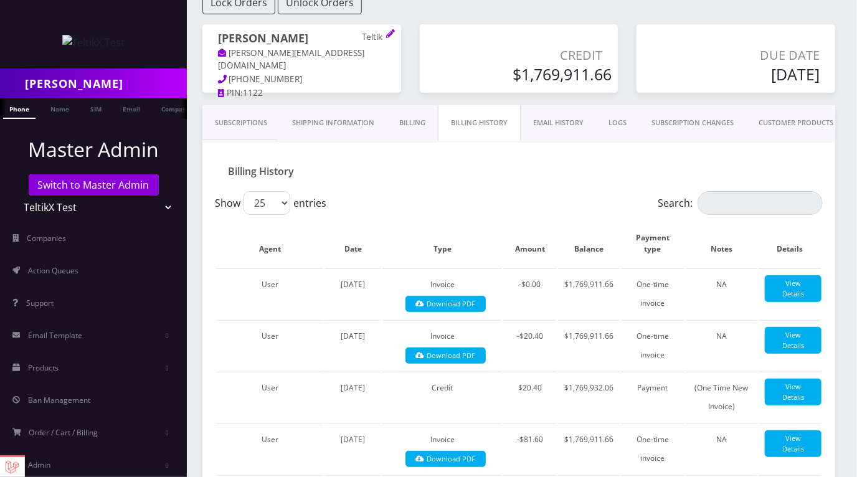
click at [249, 125] on link "Subscriptions" at bounding box center [240, 123] width 77 height 36
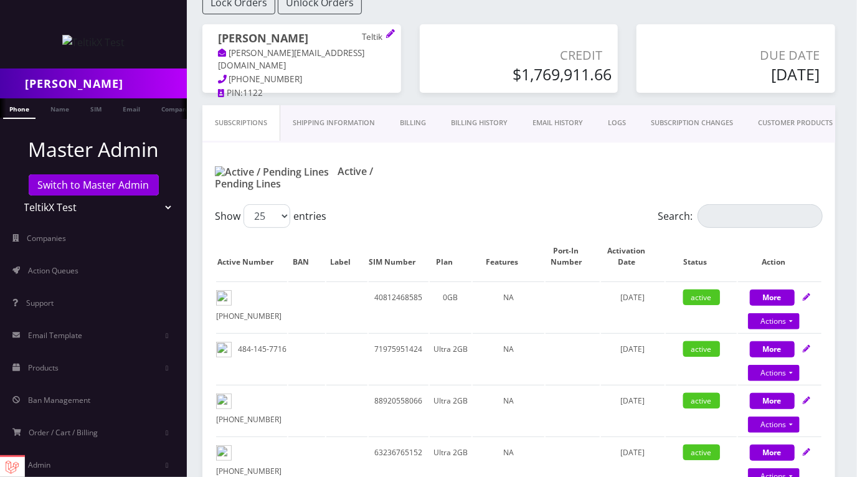
click at [476, 8] on div "Lock Orders Unlock Orders" at bounding box center [519, 3] width 652 height 24
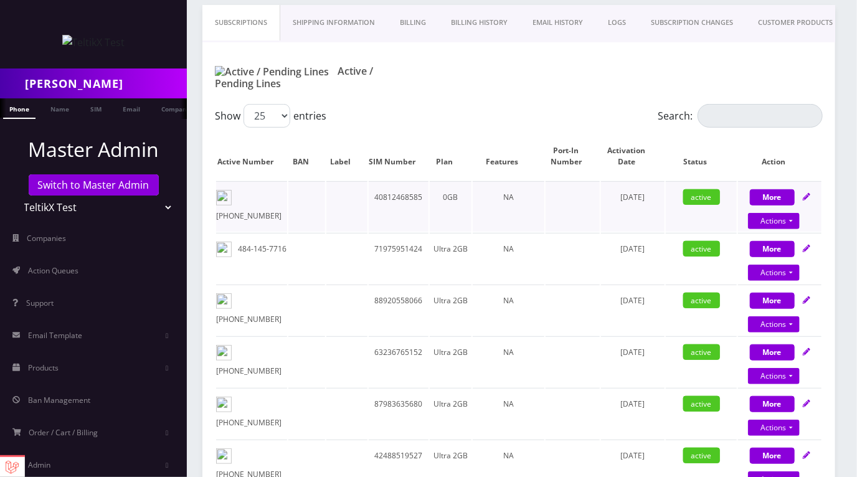
scroll to position [260, 0]
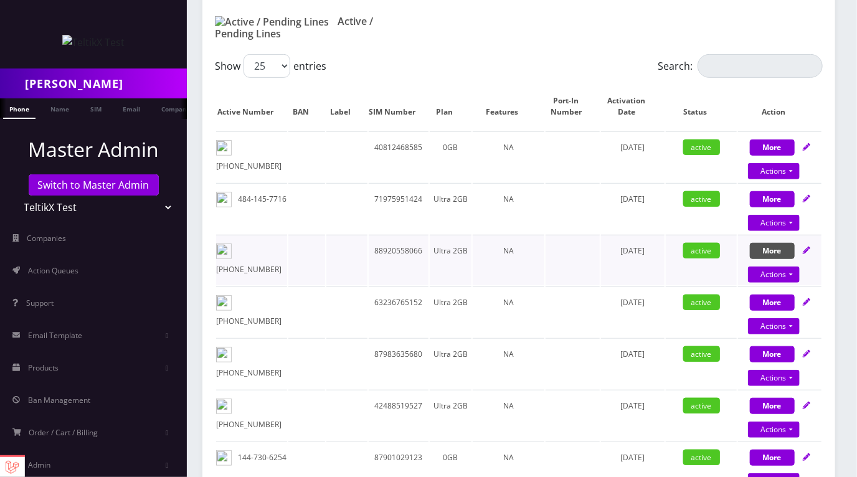
click at [772, 156] on button "More" at bounding box center [772, 148] width 45 height 16
select select "Ultra"
select select "205"
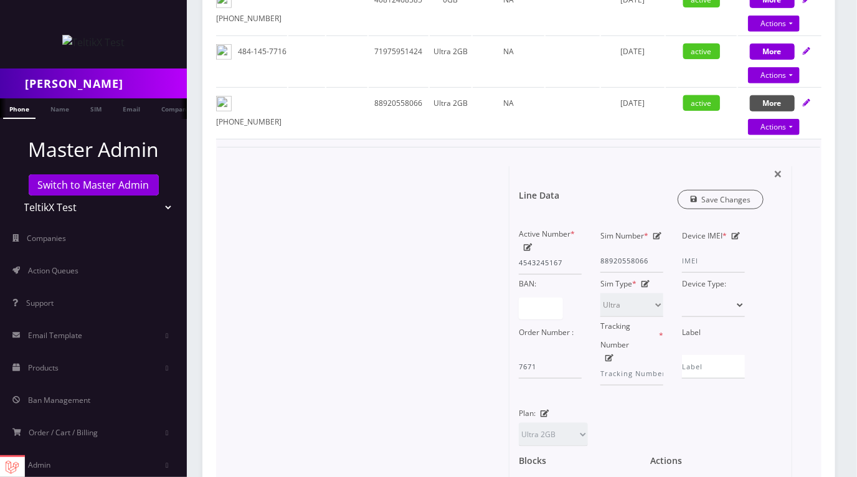
scroll to position [357, 0]
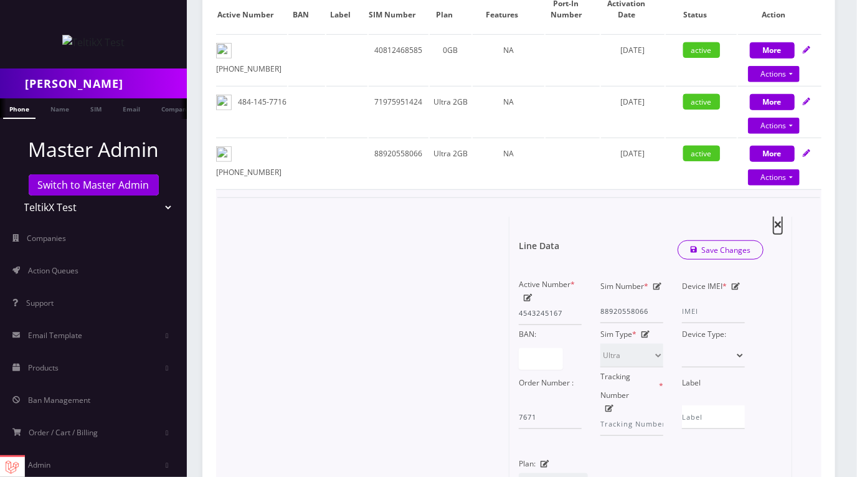
click at [776, 214] on span "×" at bounding box center [778, 224] width 9 height 21
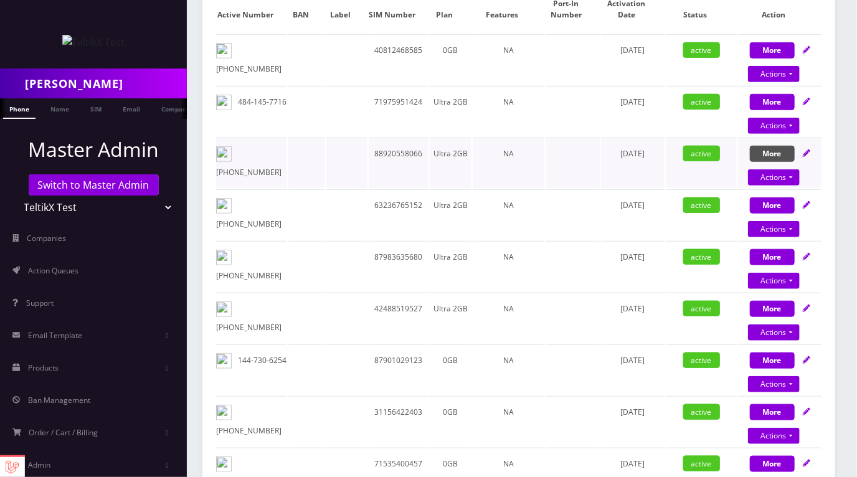
click at [779, 146] on button "More" at bounding box center [772, 154] width 45 height 16
select select "Ultra"
select select "205"
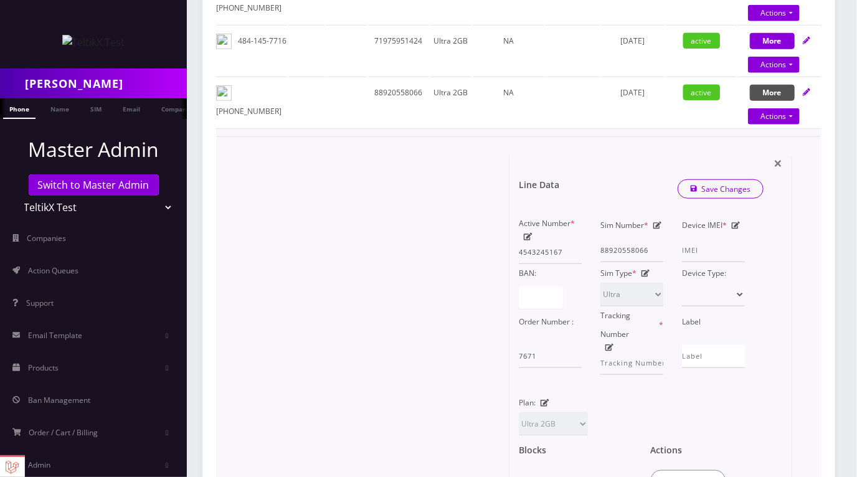
scroll to position [407, 0]
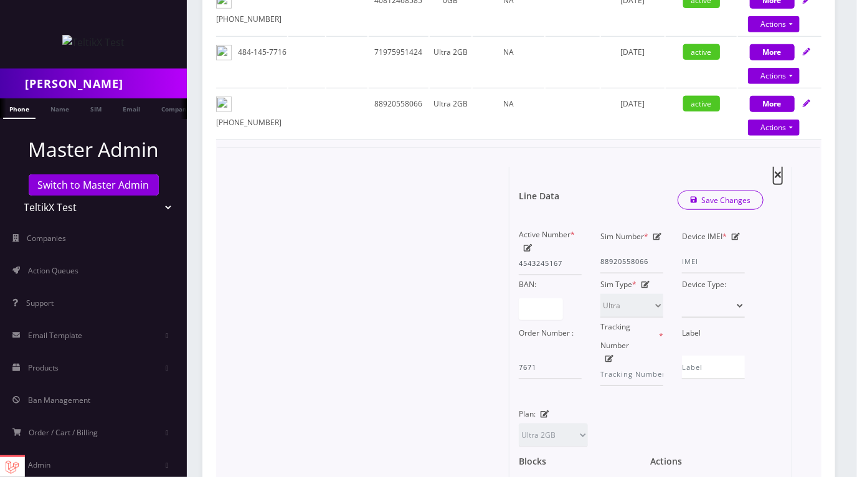
click at [776, 164] on span "×" at bounding box center [778, 174] width 9 height 21
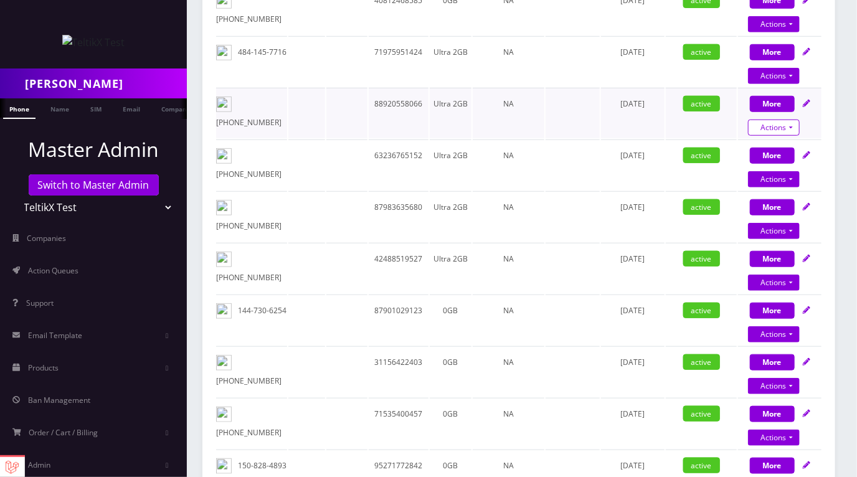
click at [781, 120] on link "Actions" at bounding box center [774, 128] width 52 height 16
select select "Ultra"
select select "205"
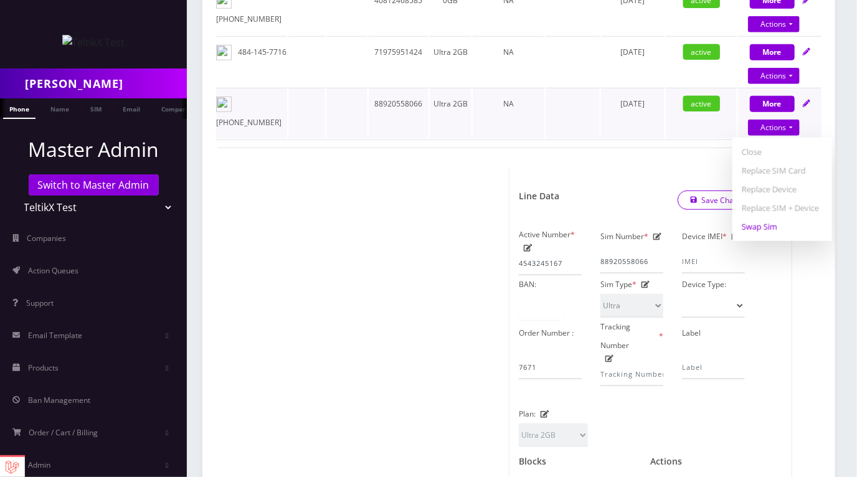
click at [763, 217] on link "Swap Sim" at bounding box center [783, 226] width 100 height 19
select select "Ultra"
select select "205"
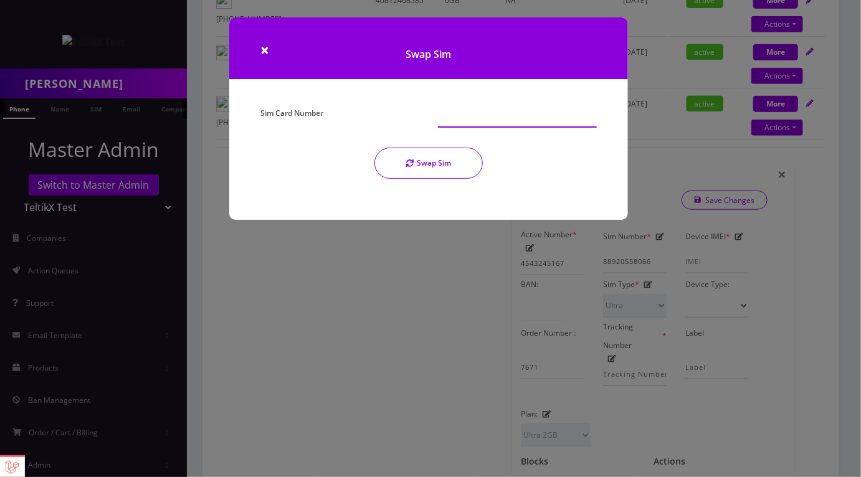
click at [452, 120] on input "Sim Card Number" at bounding box center [517, 116] width 159 height 24
click at [429, 159] on button "Swap Sim" at bounding box center [428, 163] width 108 height 31
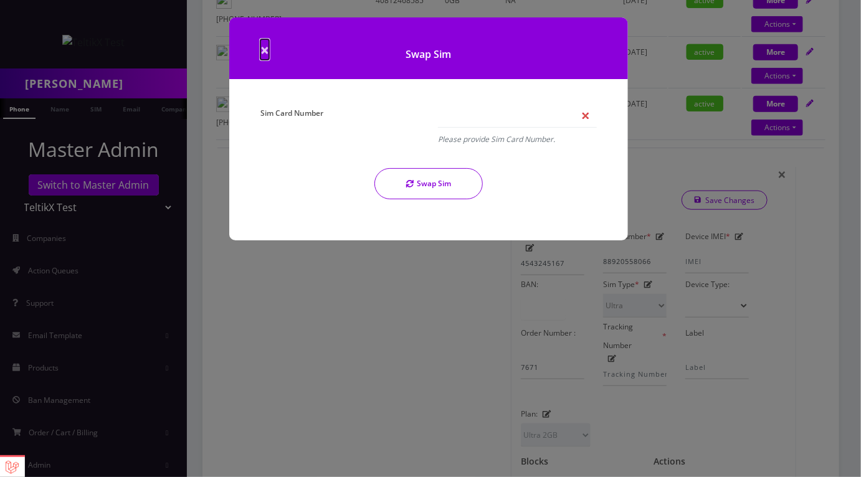
click at [265, 55] on span "×" at bounding box center [264, 49] width 9 height 21
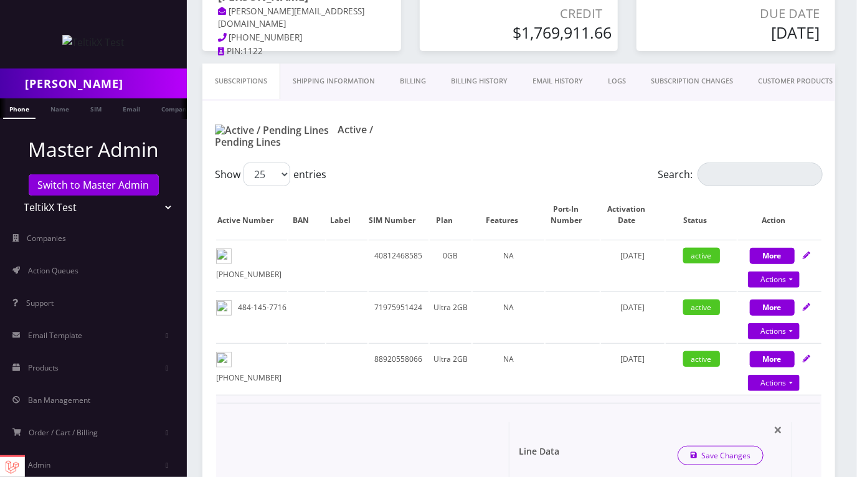
scroll to position [0, 0]
